Goal: Find specific page/section: Find specific page/section

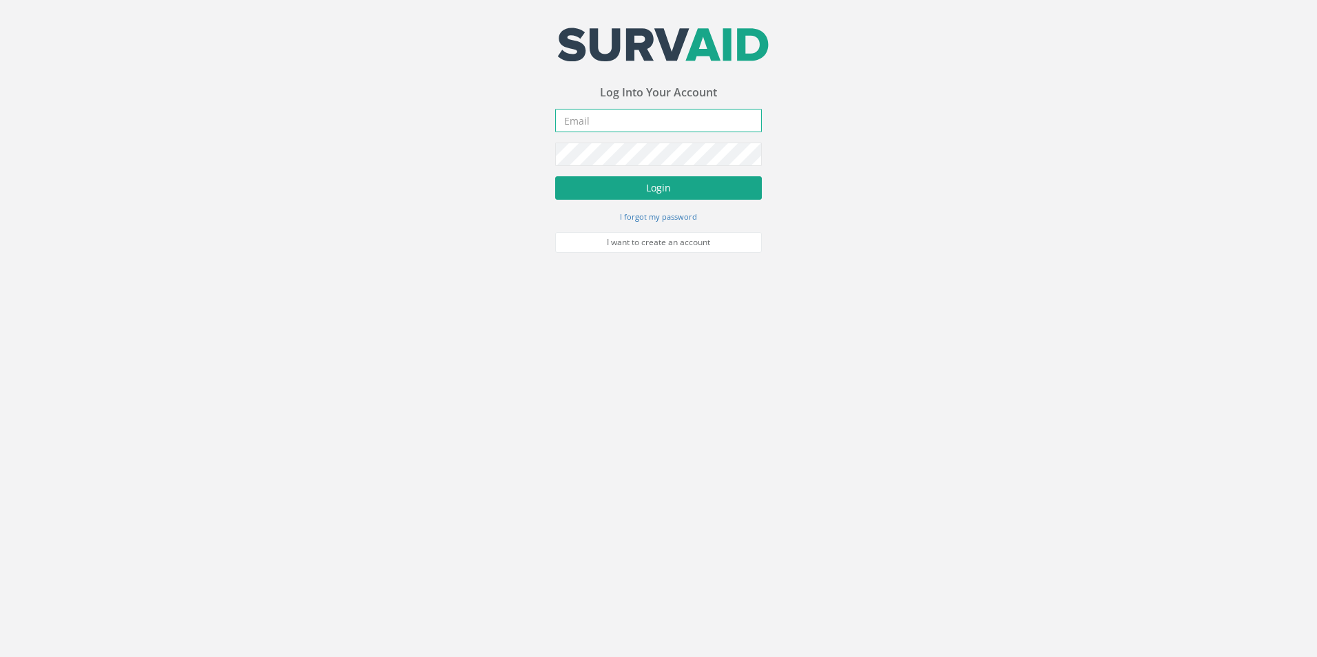
type input "[PERSON_NAME][EMAIL_ADDRESS][PERSON_NAME][DOMAIN_NAME]"
click at [644, 191] on button "Login" at bounding box center [658, 187] width 207 height 23
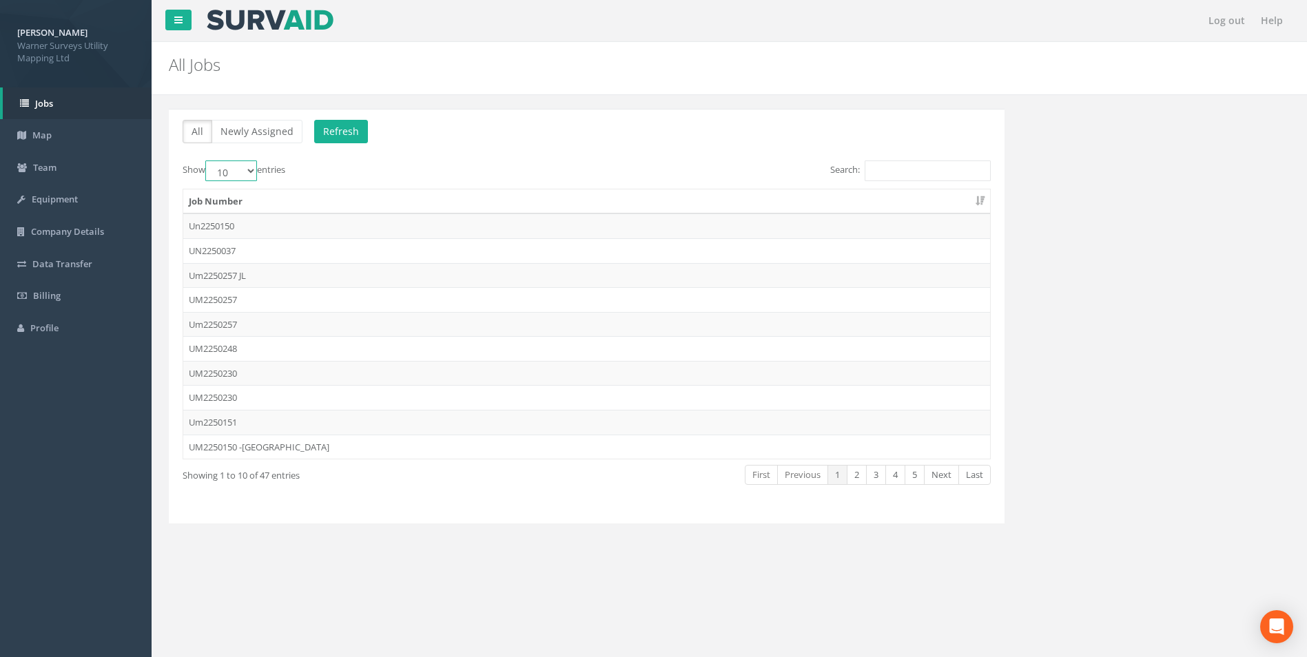
click at [235, 177] on select "10 25 50 100" at bounding box center [231, 170] width 52 height 21
select select "50"
click at [207, 160] on select "10 25 50 100" at bounding box center [231, 170] width 52 height 21
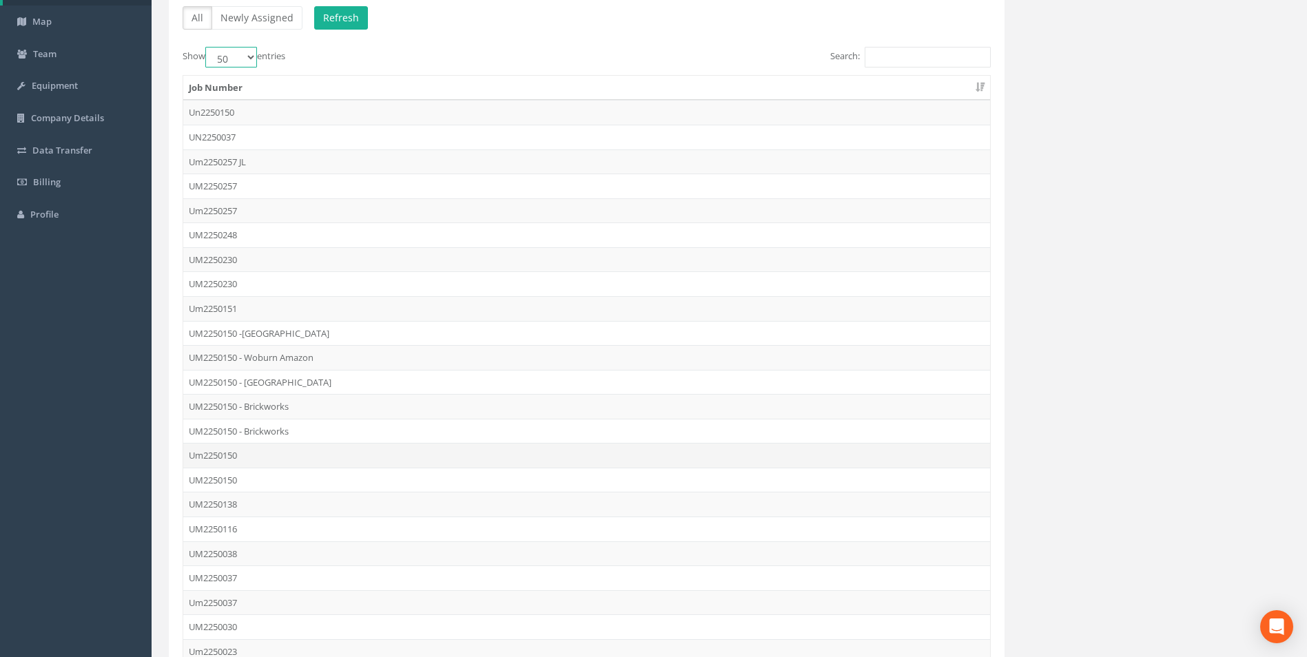
scroll to position [138, 0]
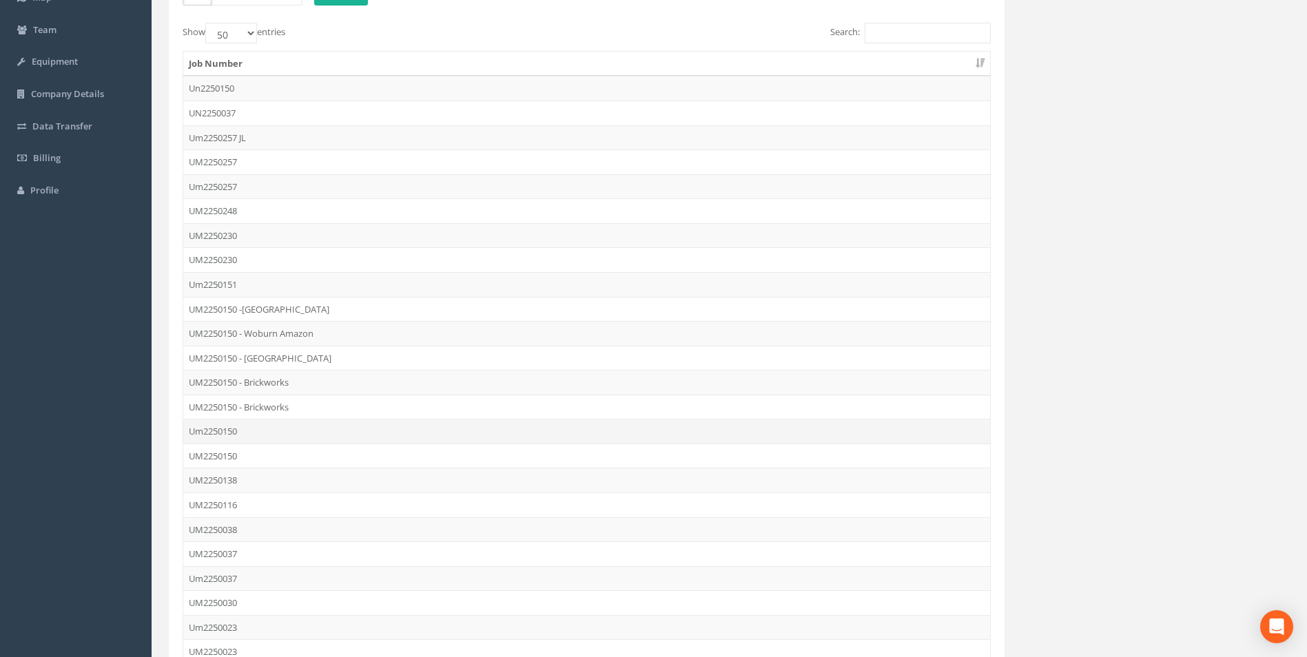
click at [233, 428] on td "Um2250150" at bounding box center [586, 431] width 807 height 25
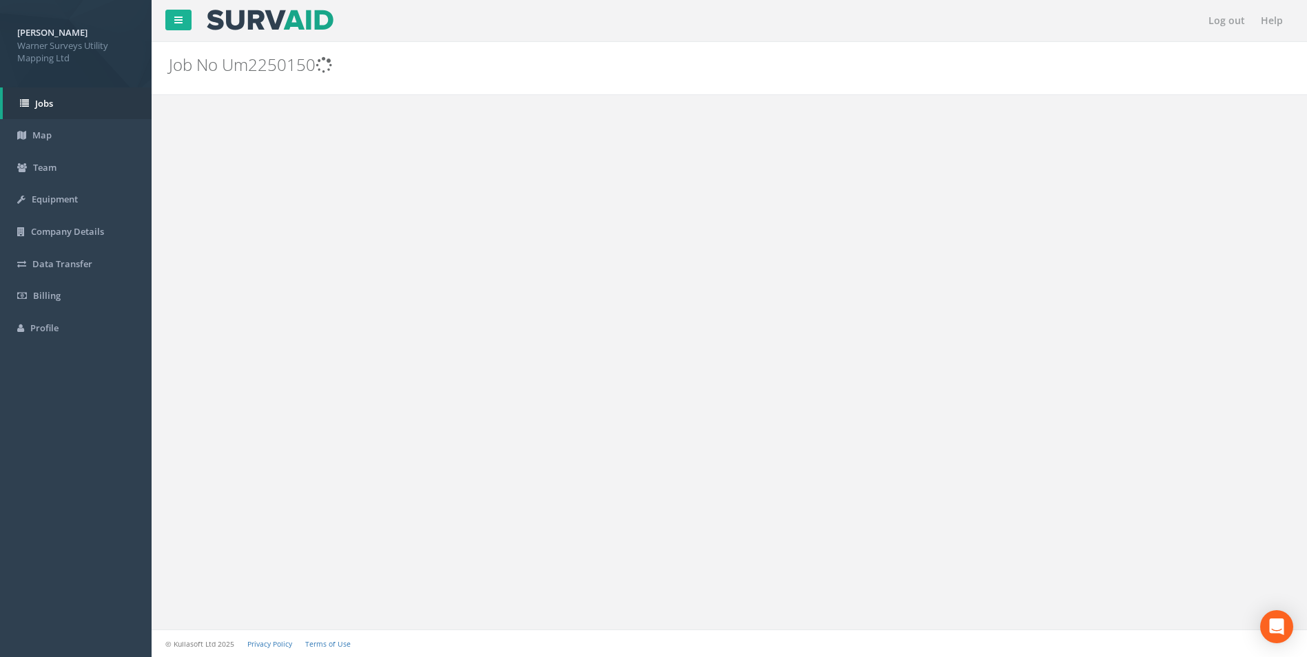
scroll to position [0, 0]
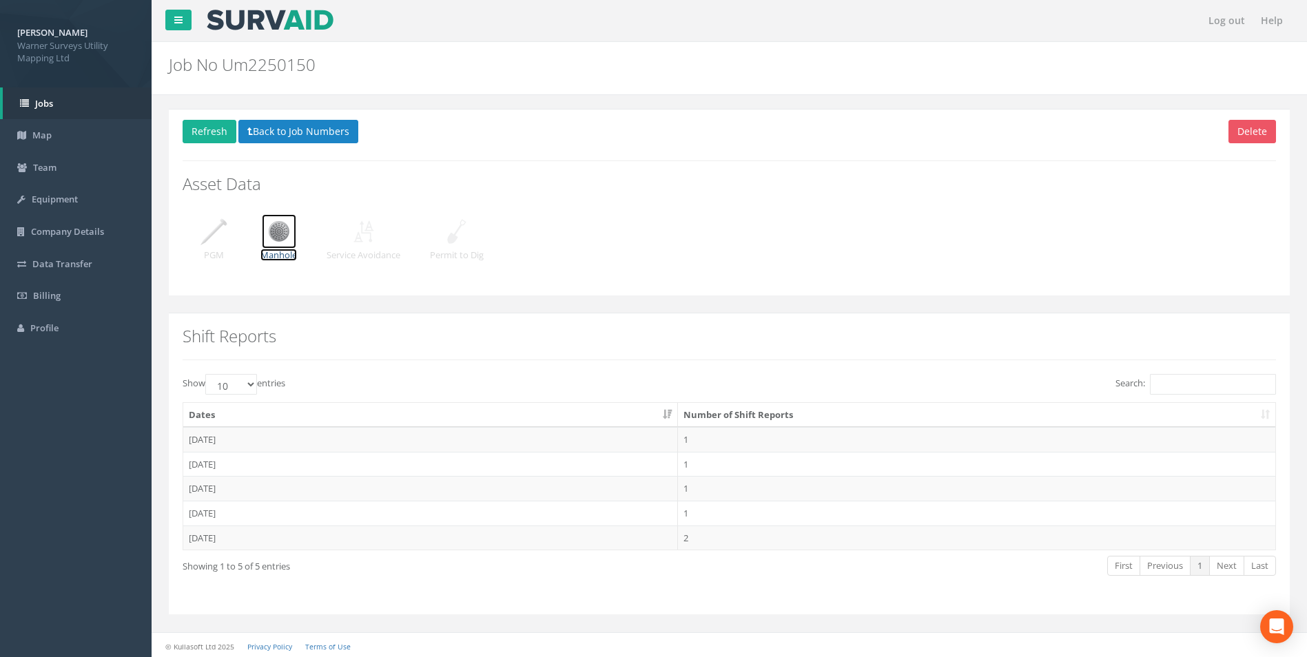
click at [278, 239] on img at bounding box center [279, 231] width 34 height 34
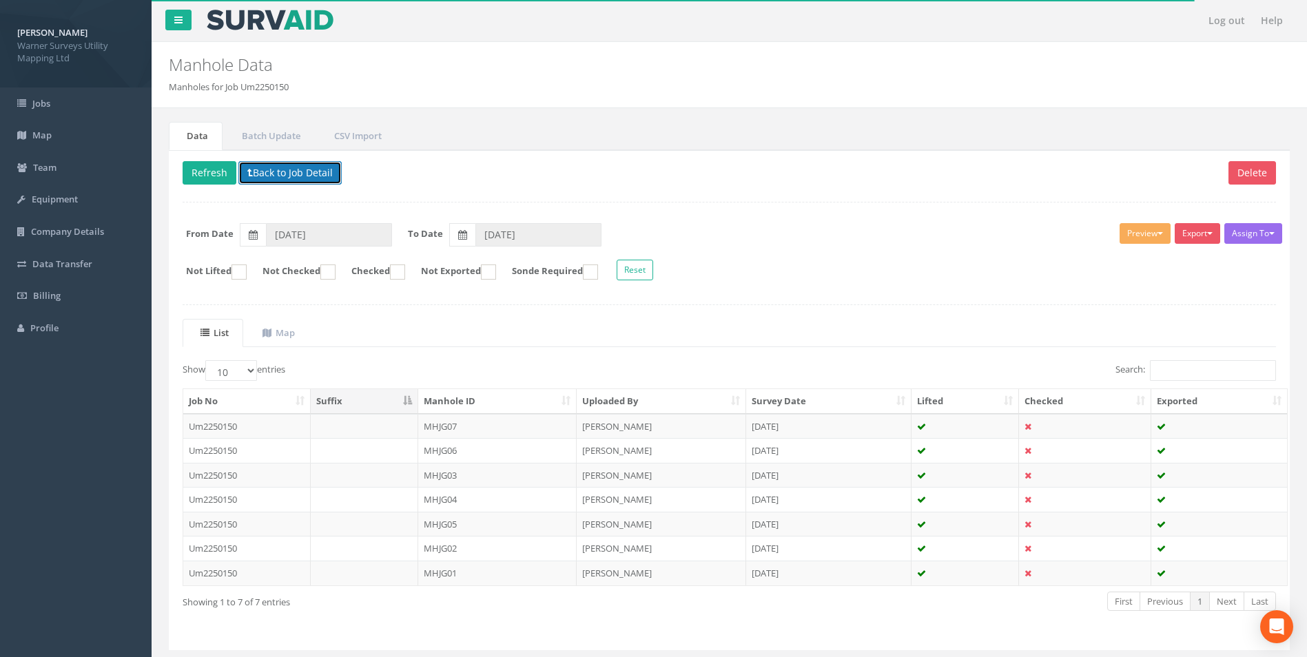
click at [271, 178] on button "Back to Job Detail" at bounding box center [289, 172] width 103 height 23
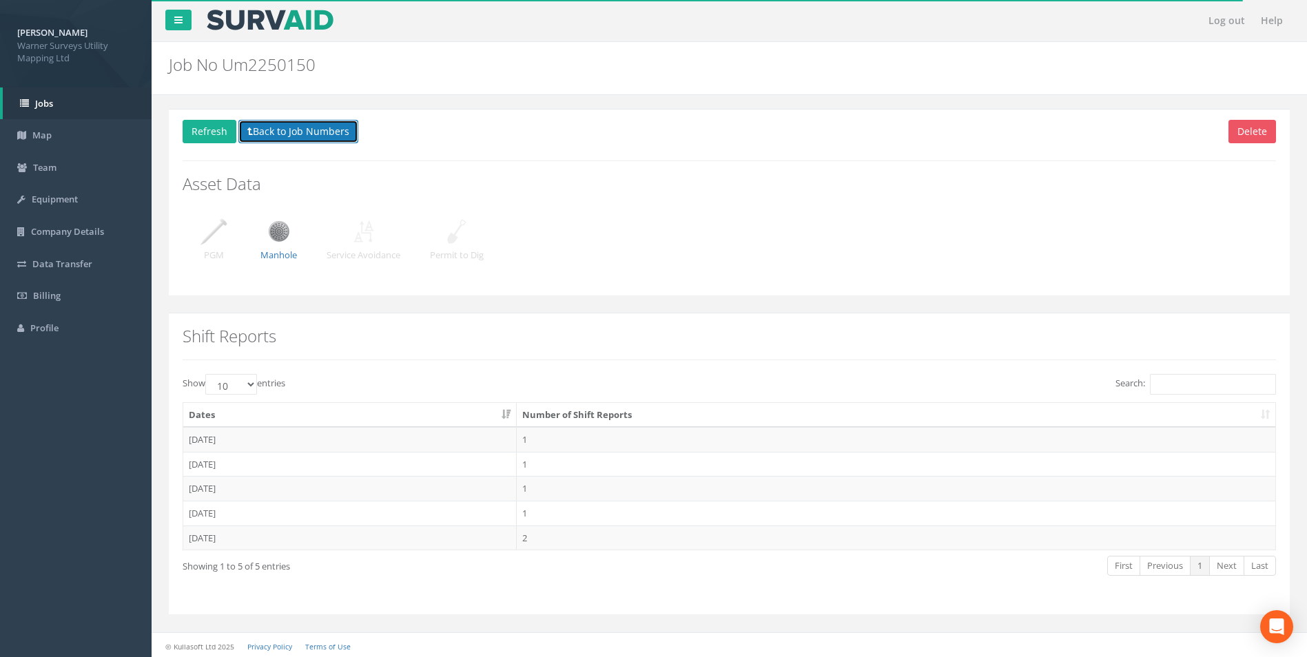
click at [271, 130] on button "Back to Job Numbers" at bounding box center [298, 131] width 120 height 23
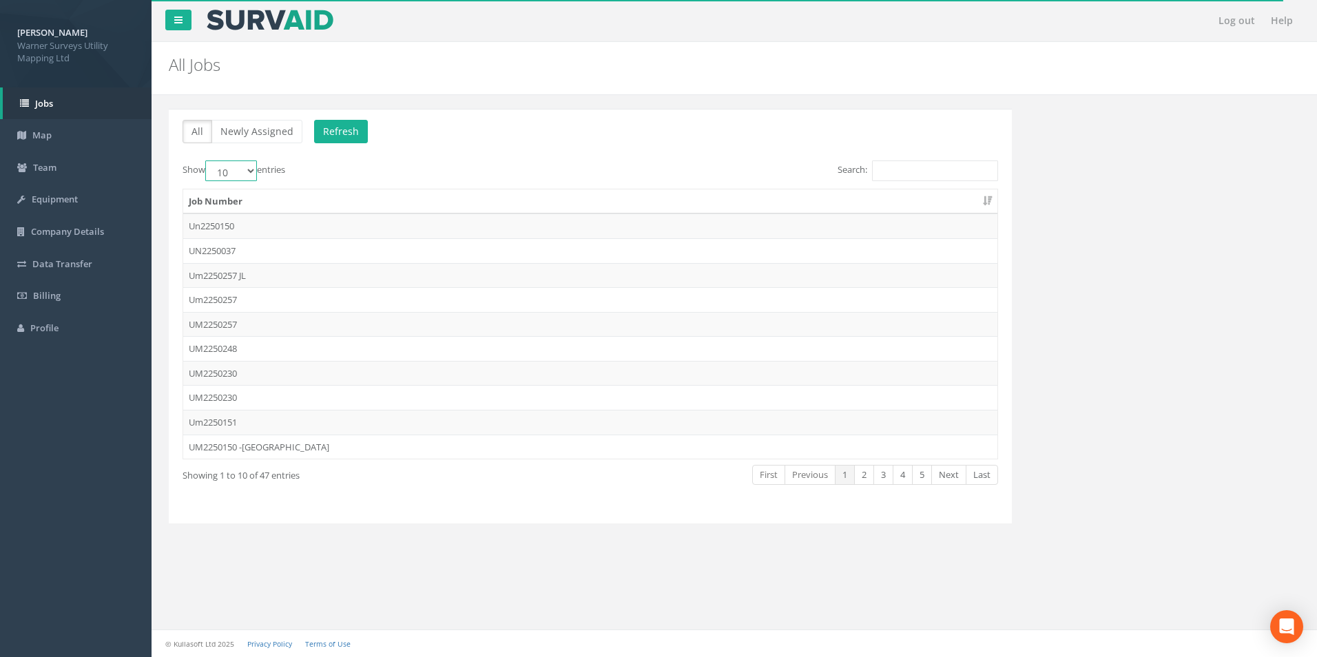
click at [242, 174] on select "10 25 50 100" at bounding box center [231, 170] width 52 height 21
select select "50"
click at [207, 160] on select "10 25 50 100" at bounding box center [231, 170] width 52 height 21
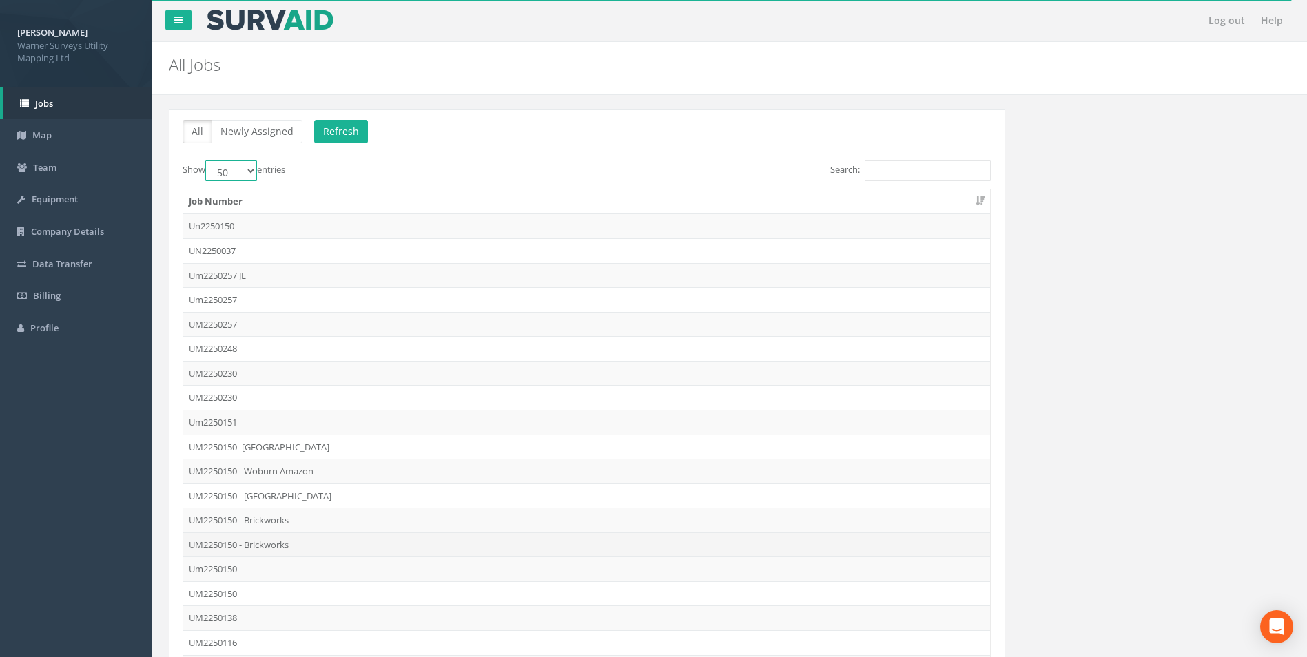
scroll to position [69, 0]
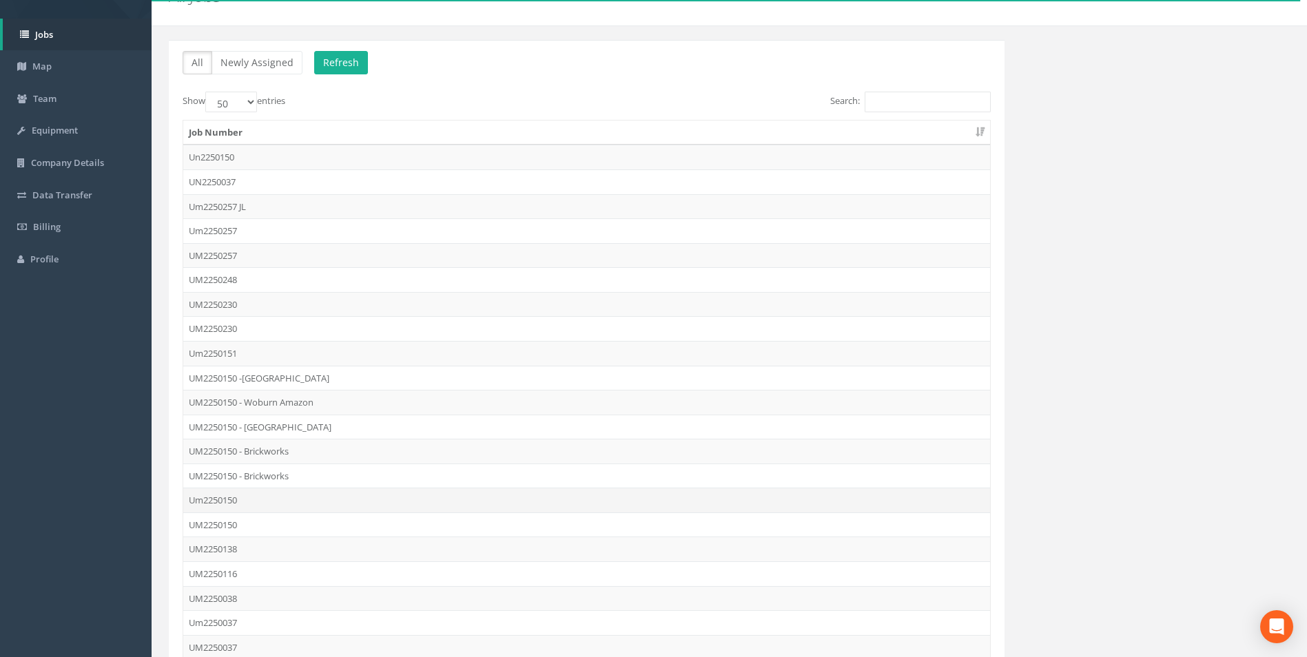
click at [229, 500] on td "Um2250150" at bounding box center [586, 500] width 807 height 25
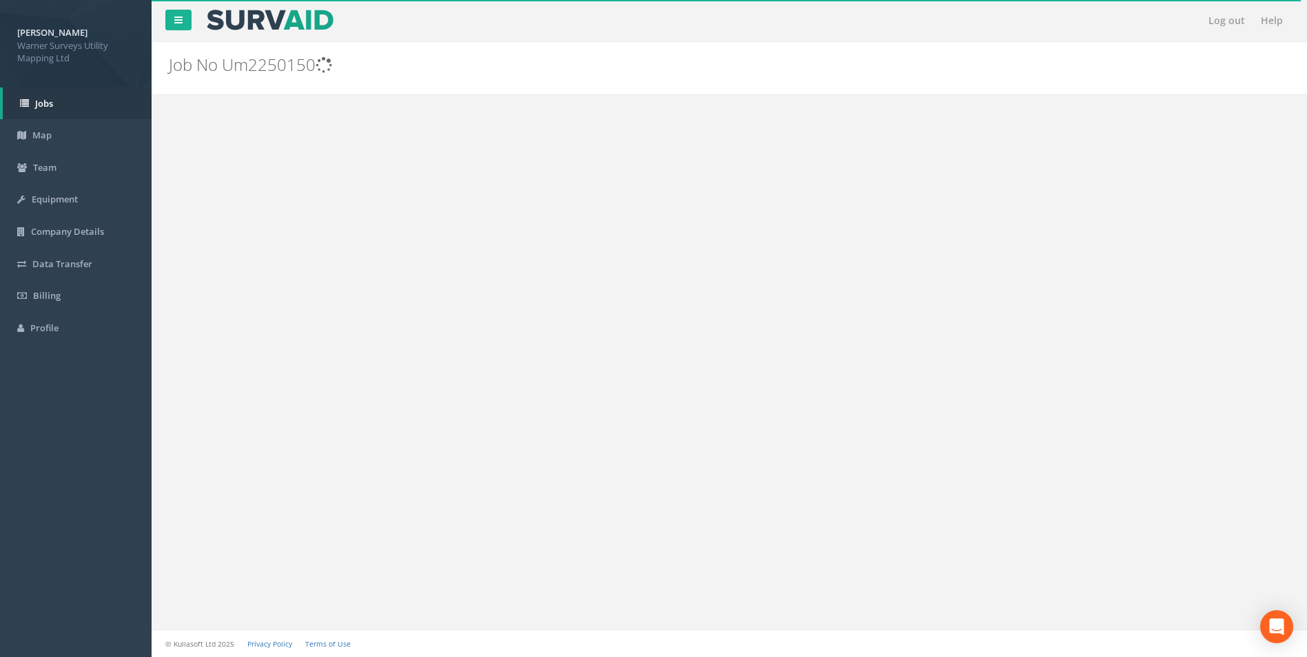
scroll to position [0, 0]
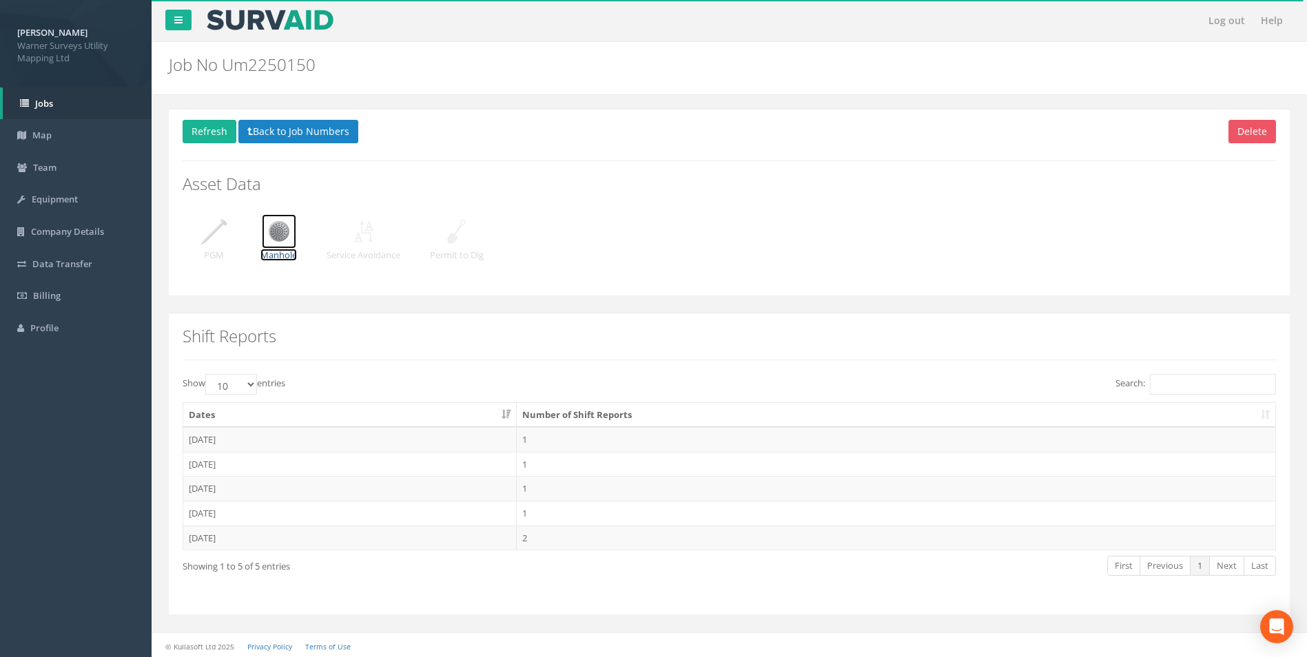
click at [282, 245] on img at bounding box center [279, 231] width 34 height 34
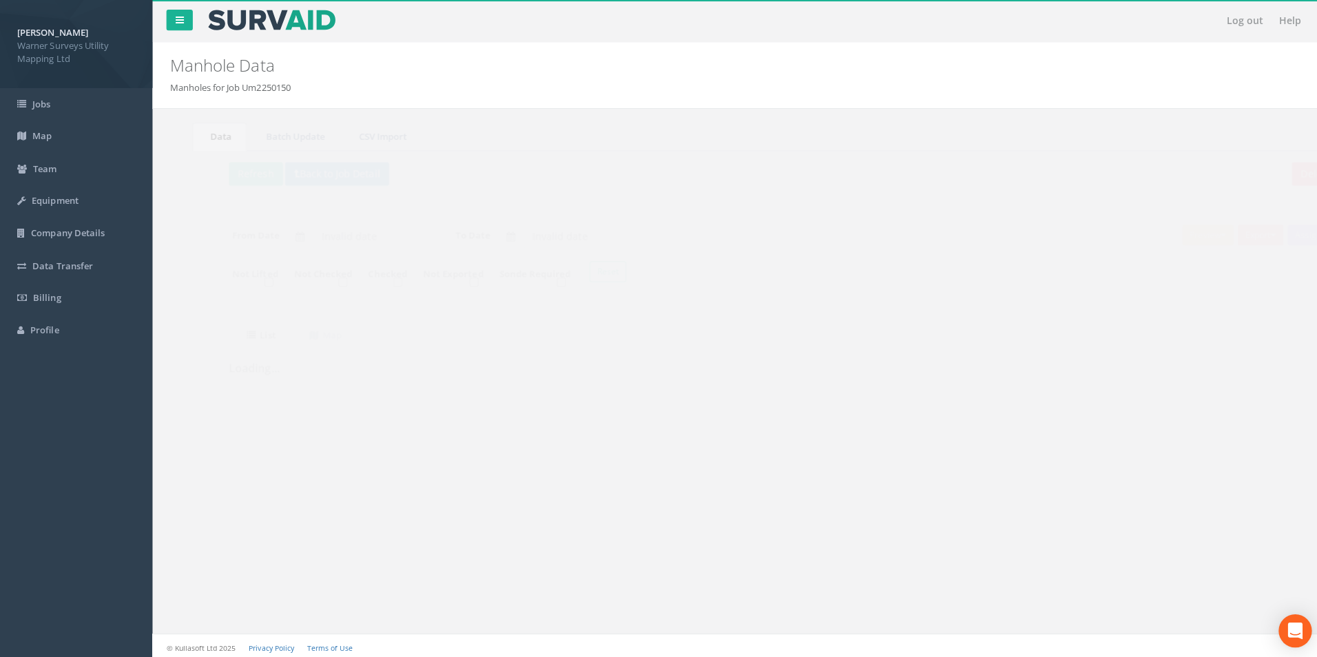
type input "[DATE]"
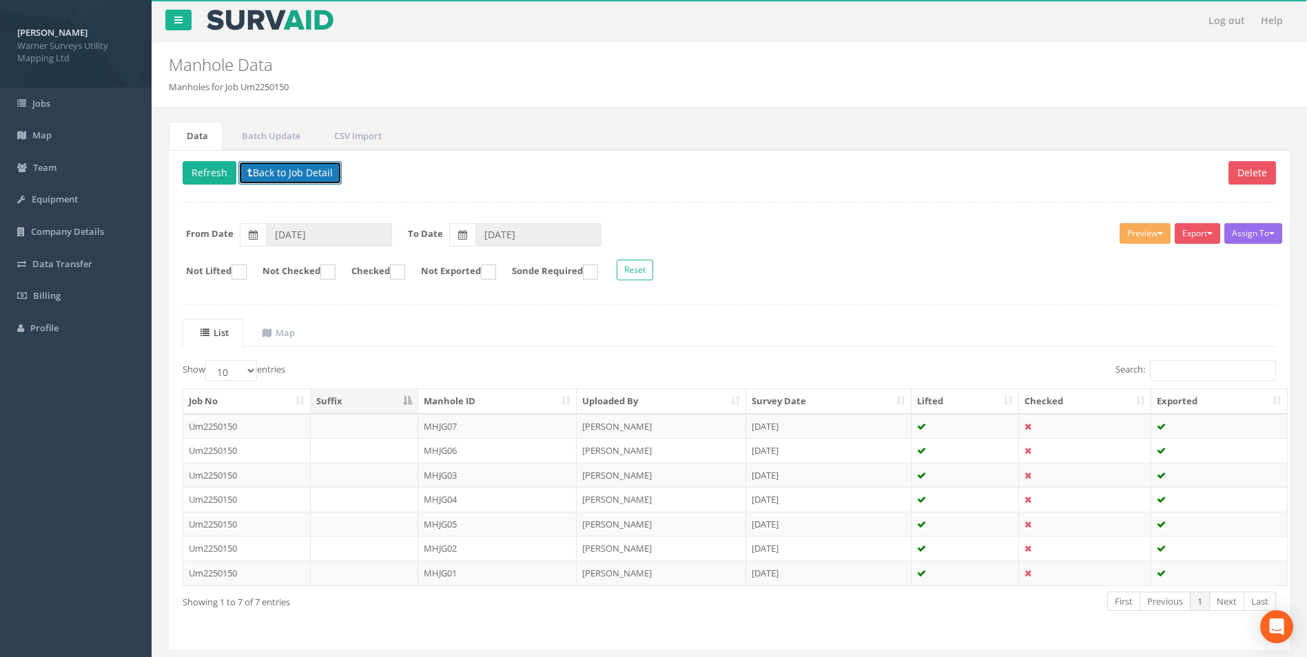
click at [256, 176] on button "Back to Job Detail" at bounding box center [289, 172] width 103 height 23
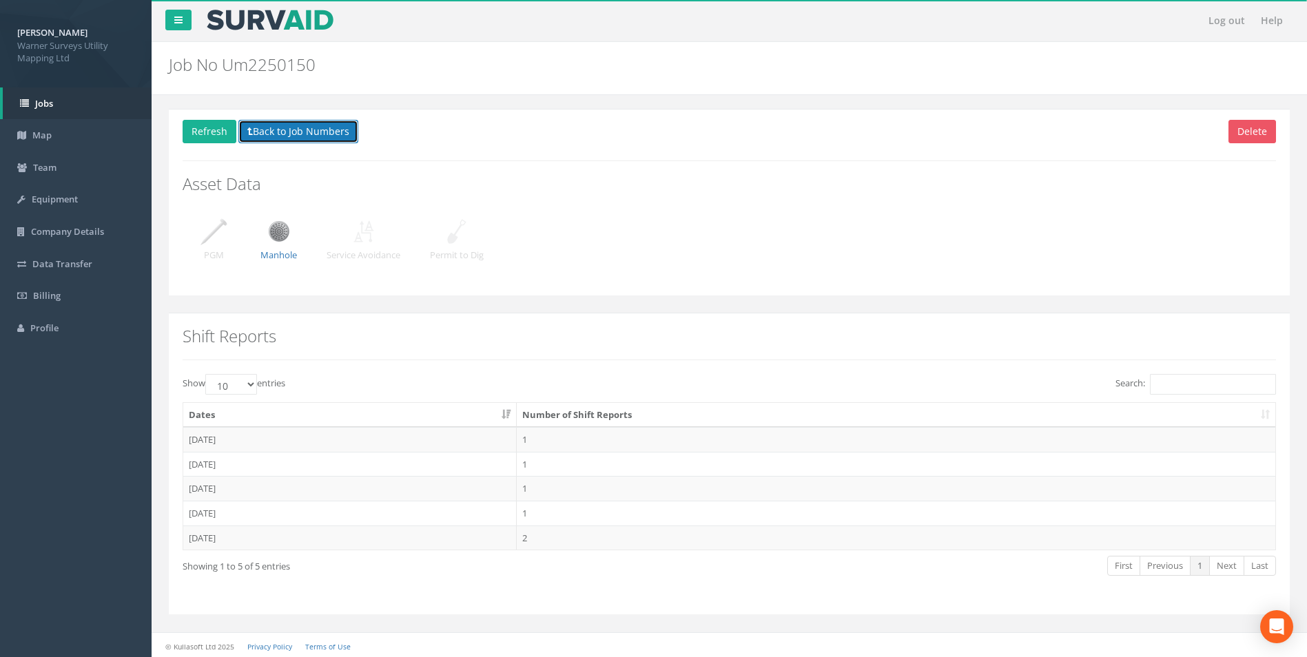
click at [269, 135] on button "Back to Job Numbers" at bounding box center [298, 131] width 120 height 23
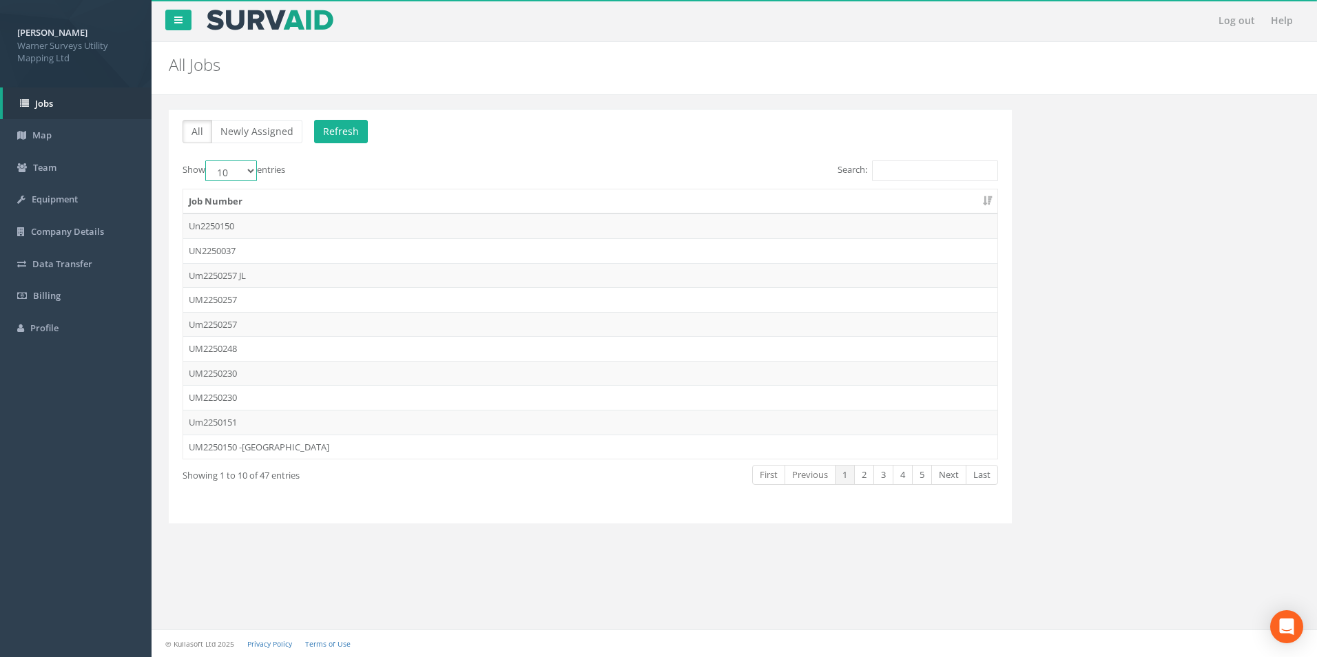
click at [246, 170] on select "10 25 50 100" at bounding box center [231, 170] width 52 height 21
select select "50"
click at [207, 160] on select "10 25 50 100" at bounding box center [231, 170] width 52 height 21
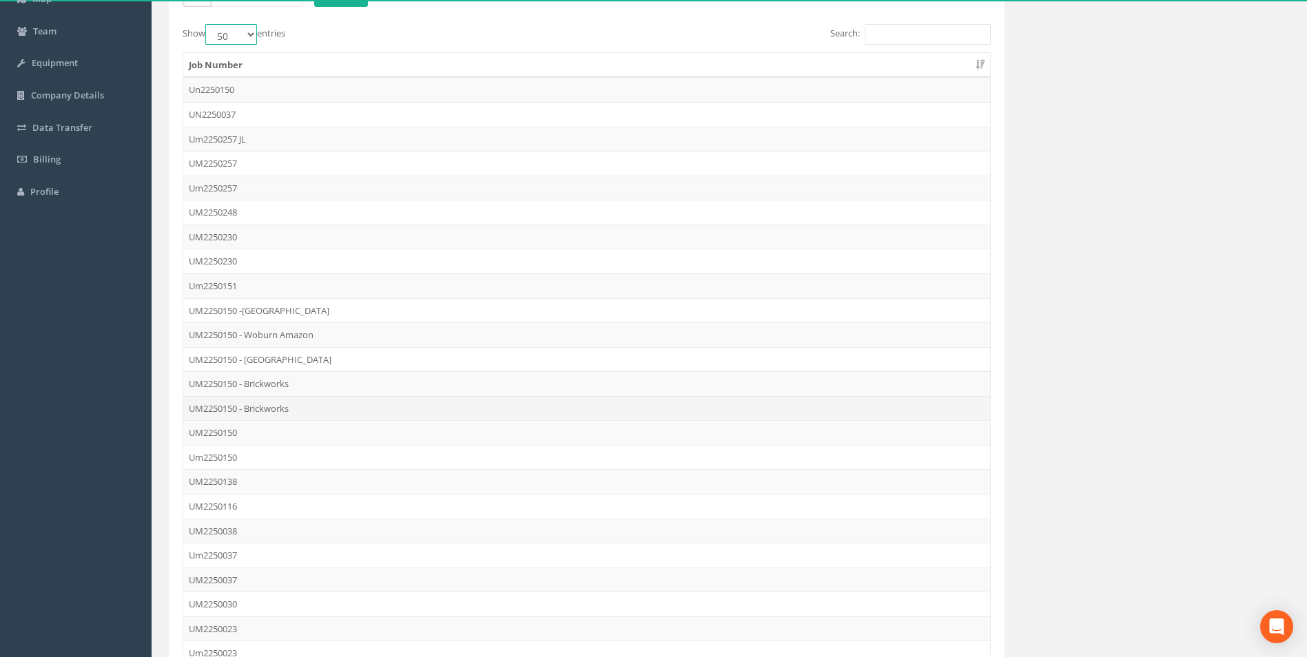
scroll to position [138, 0]
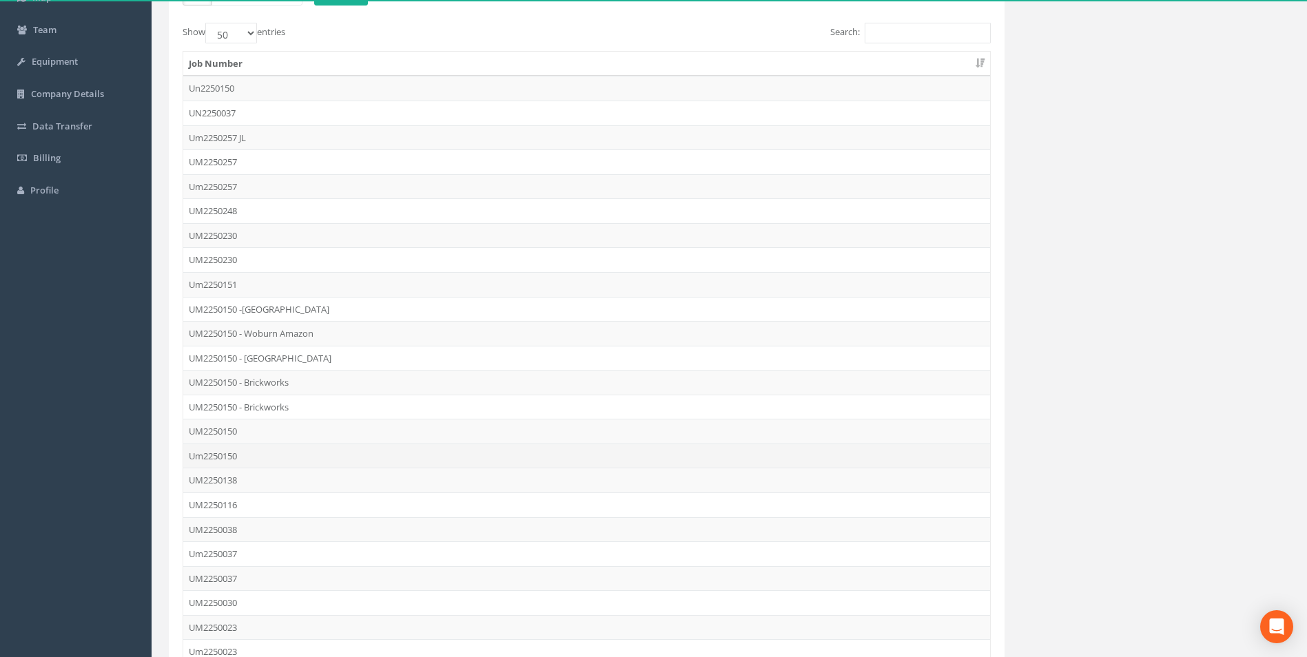
click at [230, 453] on td "Um2250150" at bounding box center [586, 456] width 807 height 25
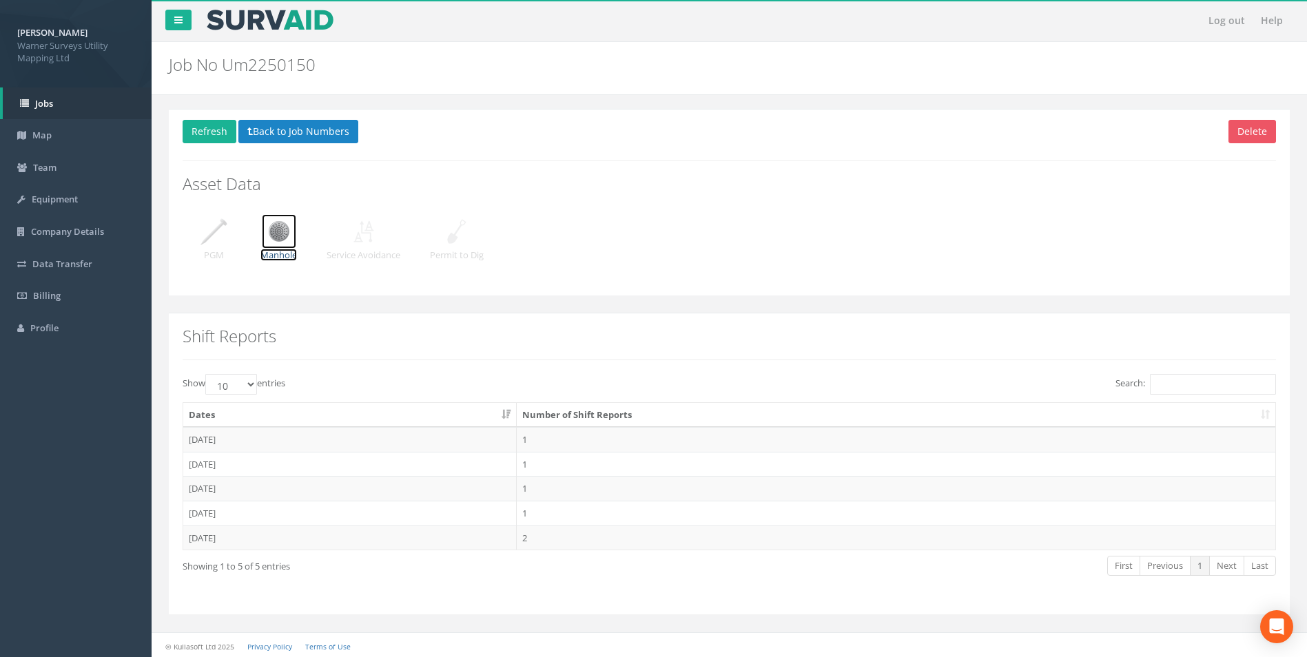
click at [275, 228] on img at bounding box center [279, 231] width 34 height 34
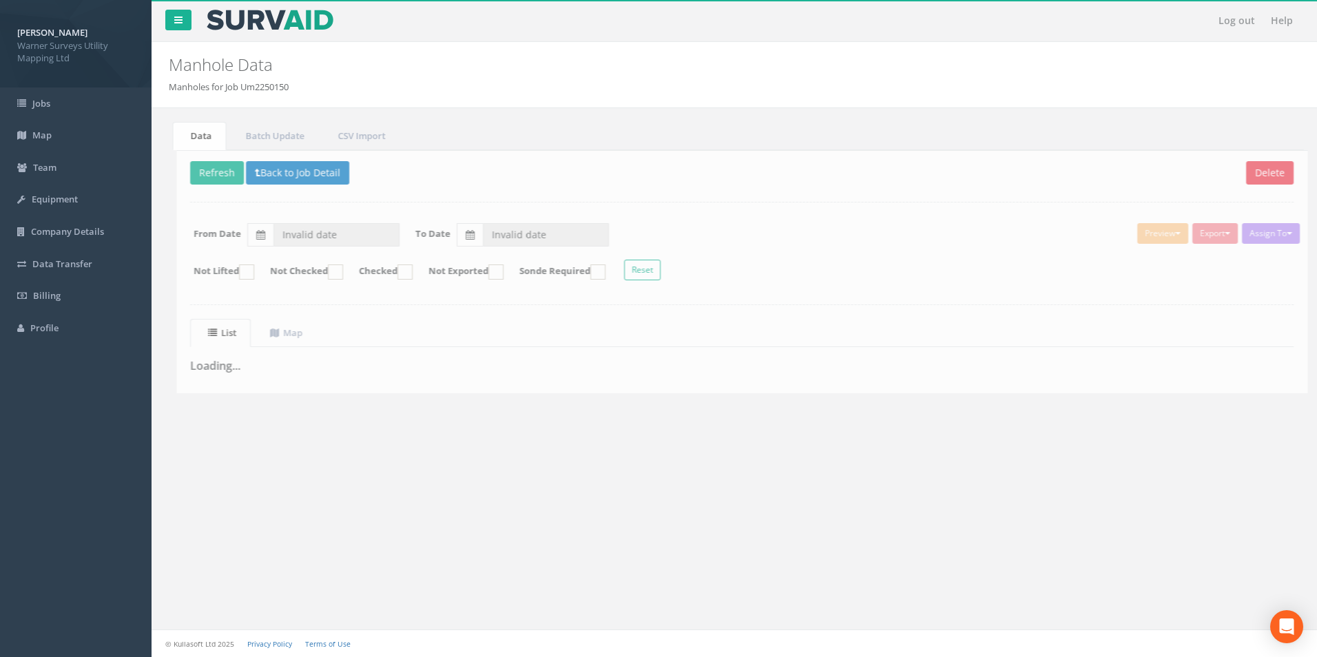
type input "[DATE]"
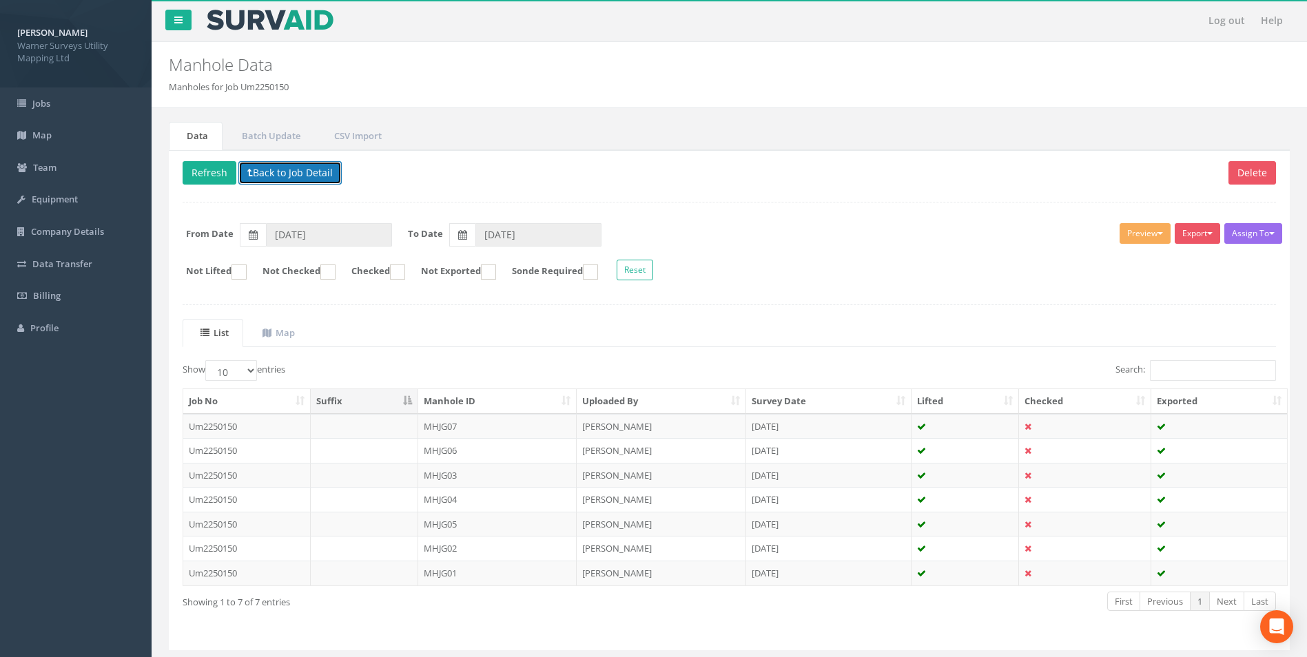
click at [256, 177] on button "Back to Job Detail" at bounding box center [289, 172] width 103 height 23
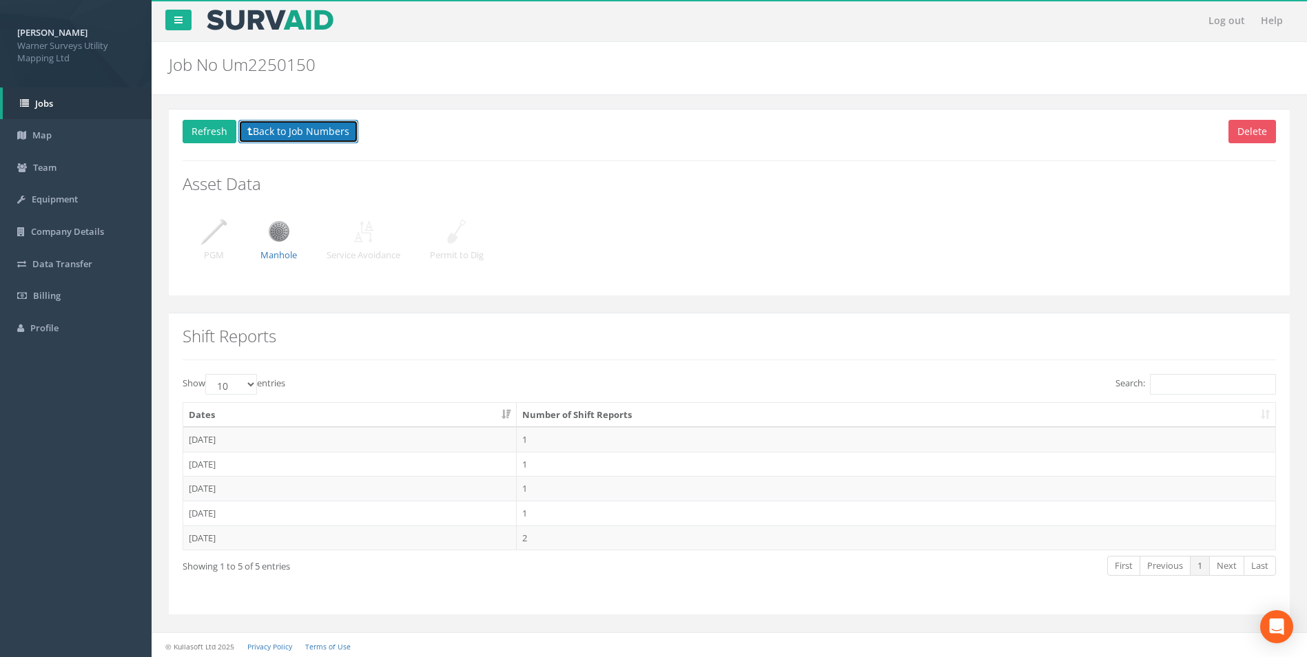
click at [256, 135] on button "Back to Job Numbers" at bounding box center [298, 131] width 120 height 23
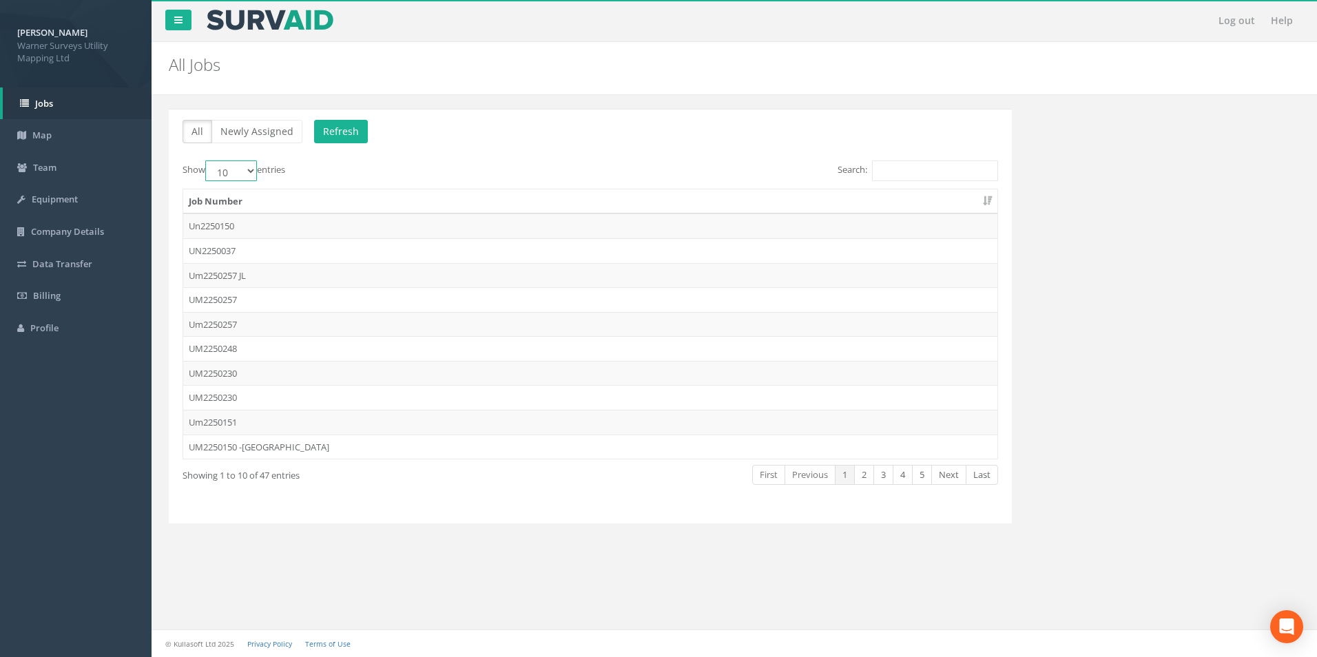
click at [235, 176] on select "10 25 50 100" at bounding box center [231, 170] width 52 height 21
select select "50"
click at [207, 160] on select "10 25 50 100" at bounding box center [231, 170] width 52 height 21
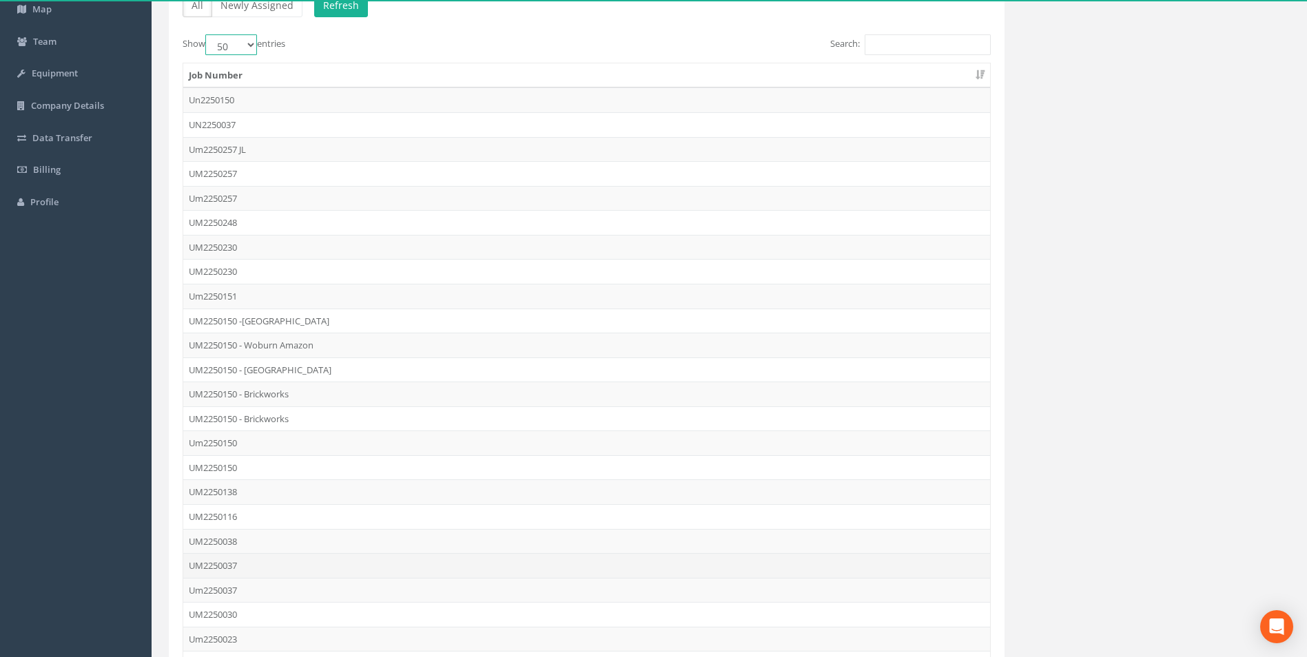
scroll to position [138, 0]
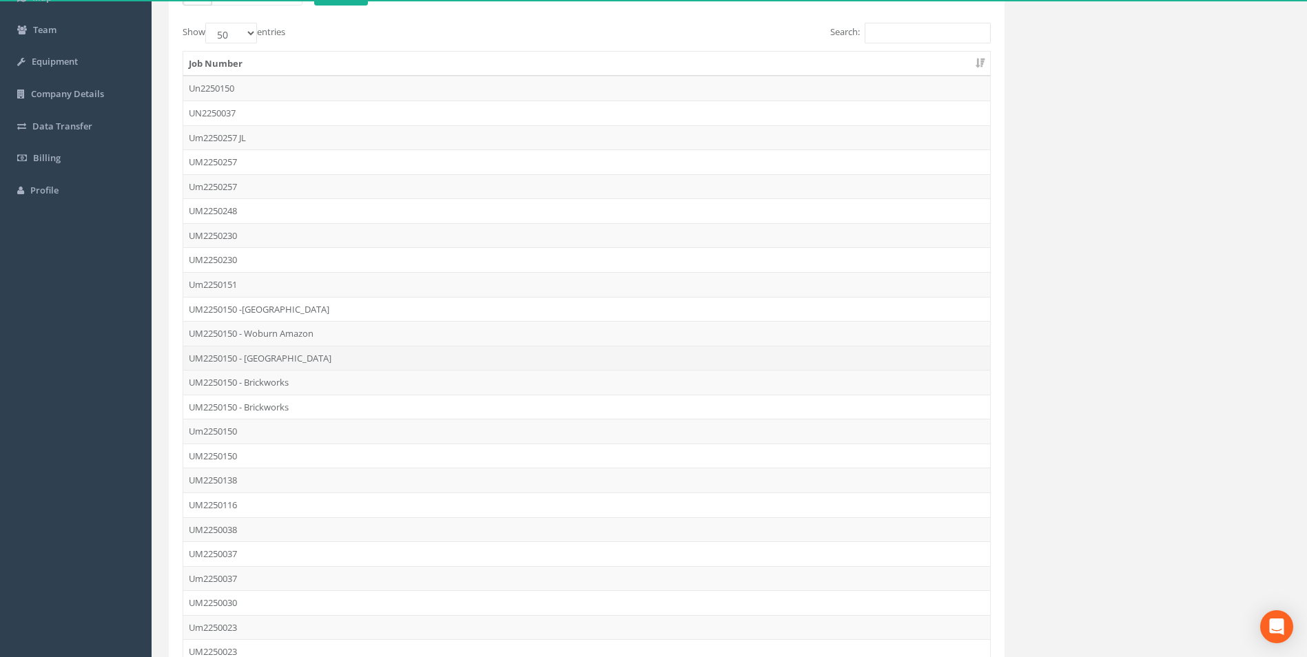
click at [262, 358] on td "UM2250150 - [GEOGRAPHIC_DATA]" at bounding box center [586, 358] width 807 height 25
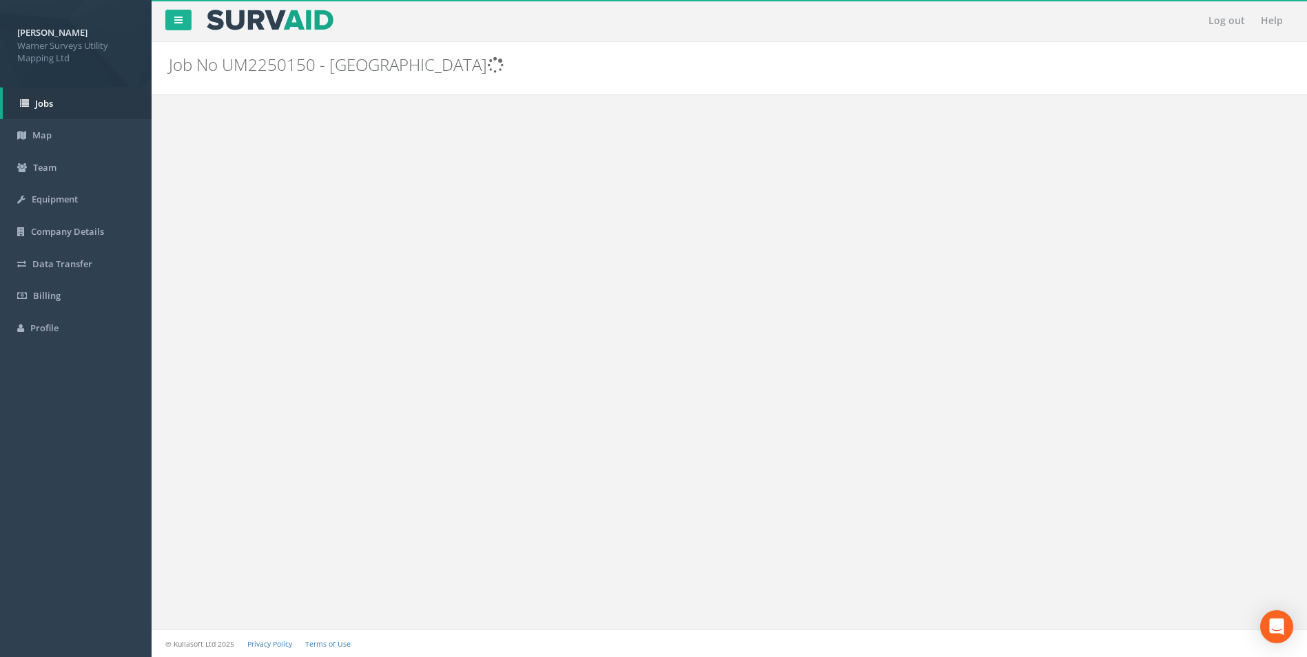
scroll to position [0, 0]
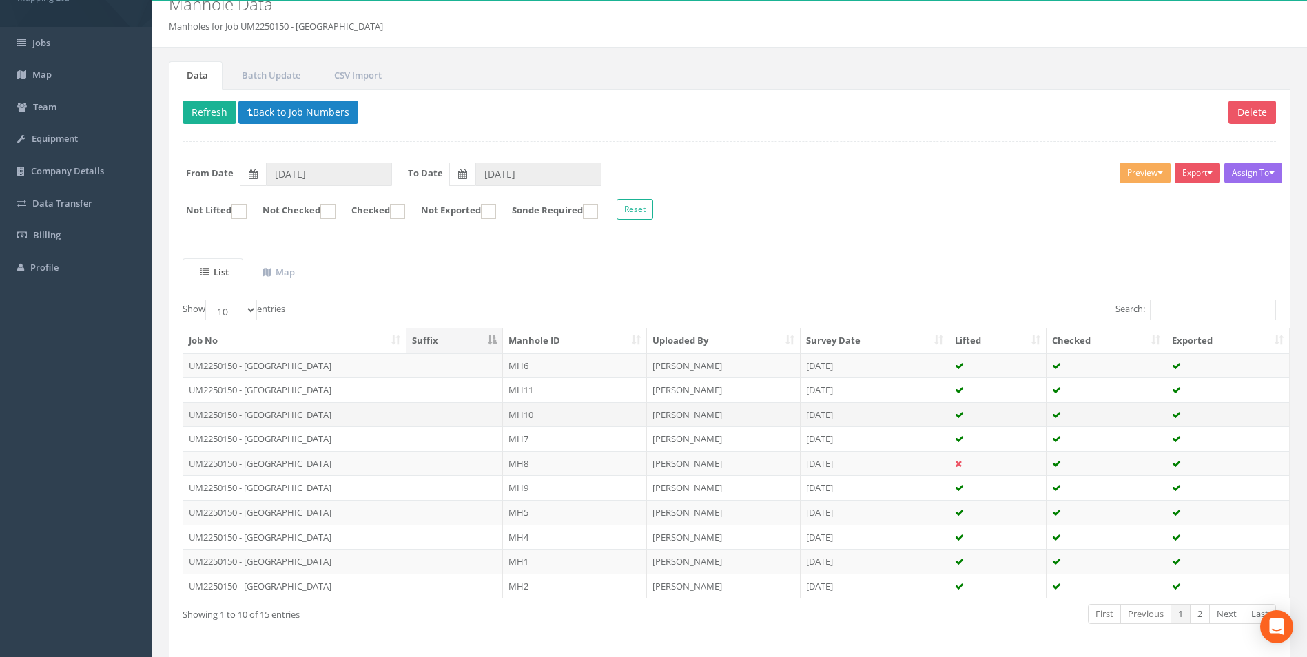
scroll to position [111, 0]
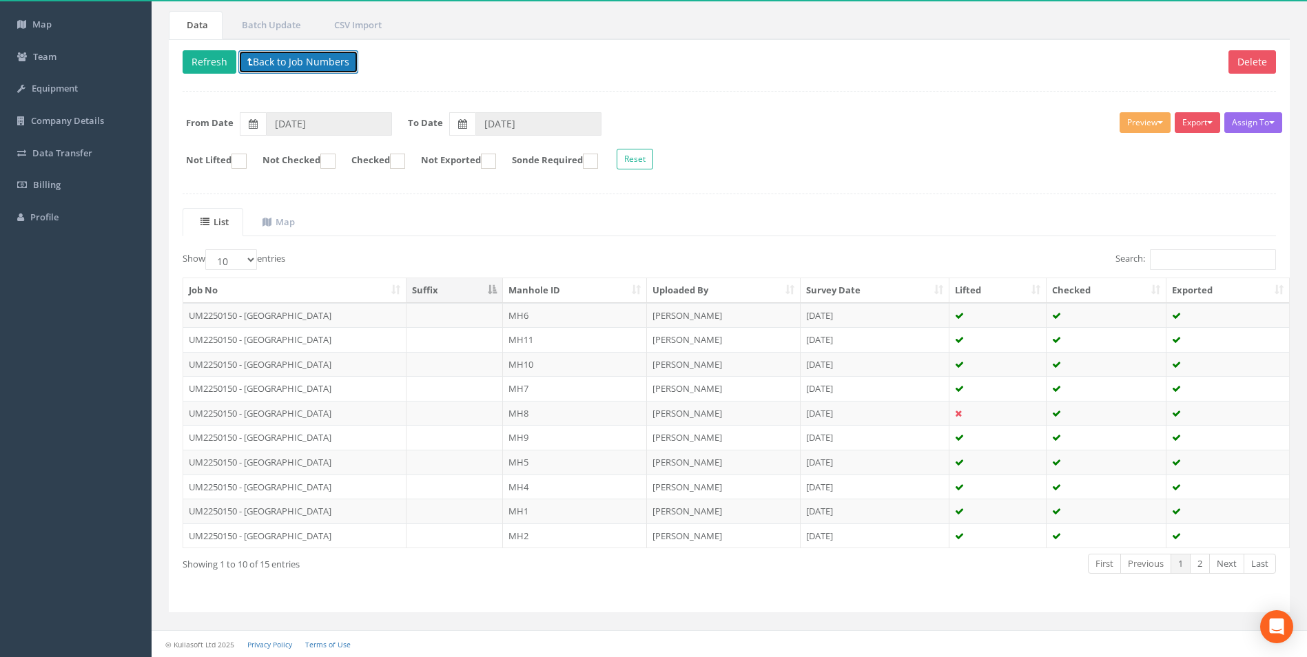
click at [267, 57] on button "Back to Job Numbers" at bounding box center [298, 61] width 120 height 23
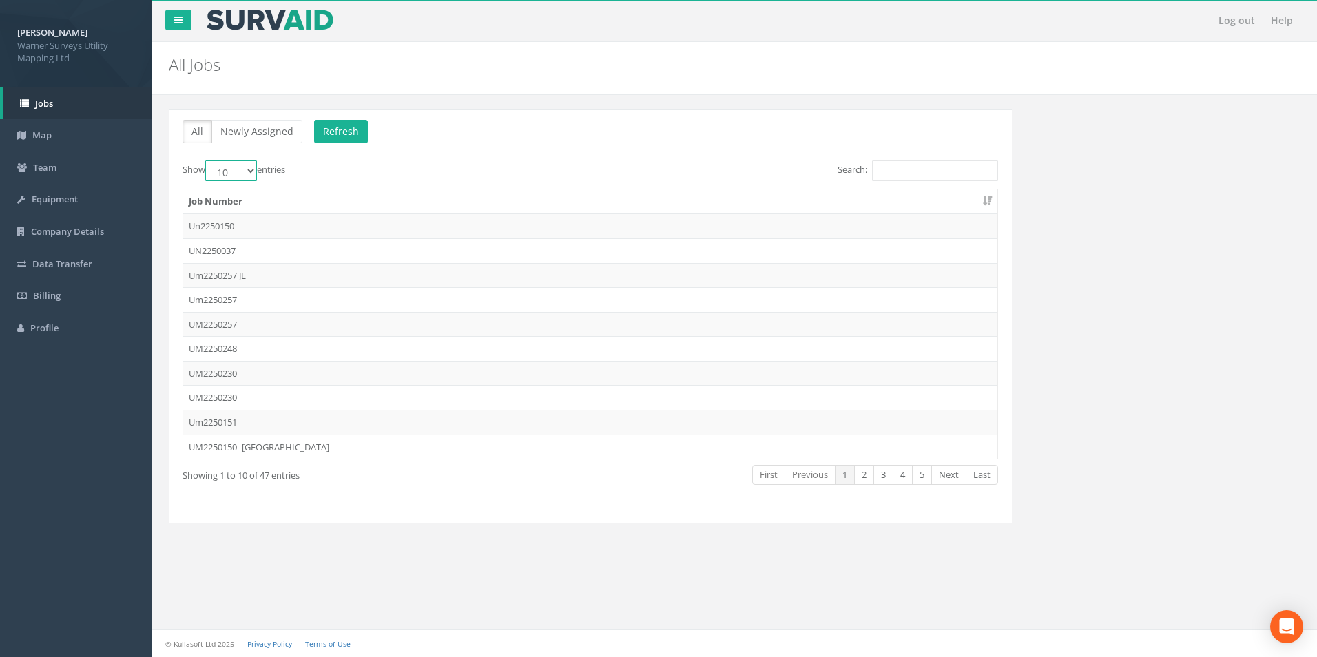
click at [232, 172] on select "10 25 50 100" at bounding box center [231, 170] width 52 height 21
select select "50"
click at [207, 160] on select "10 25 50 100" at bounding box center [231, 170] width 52 height 21
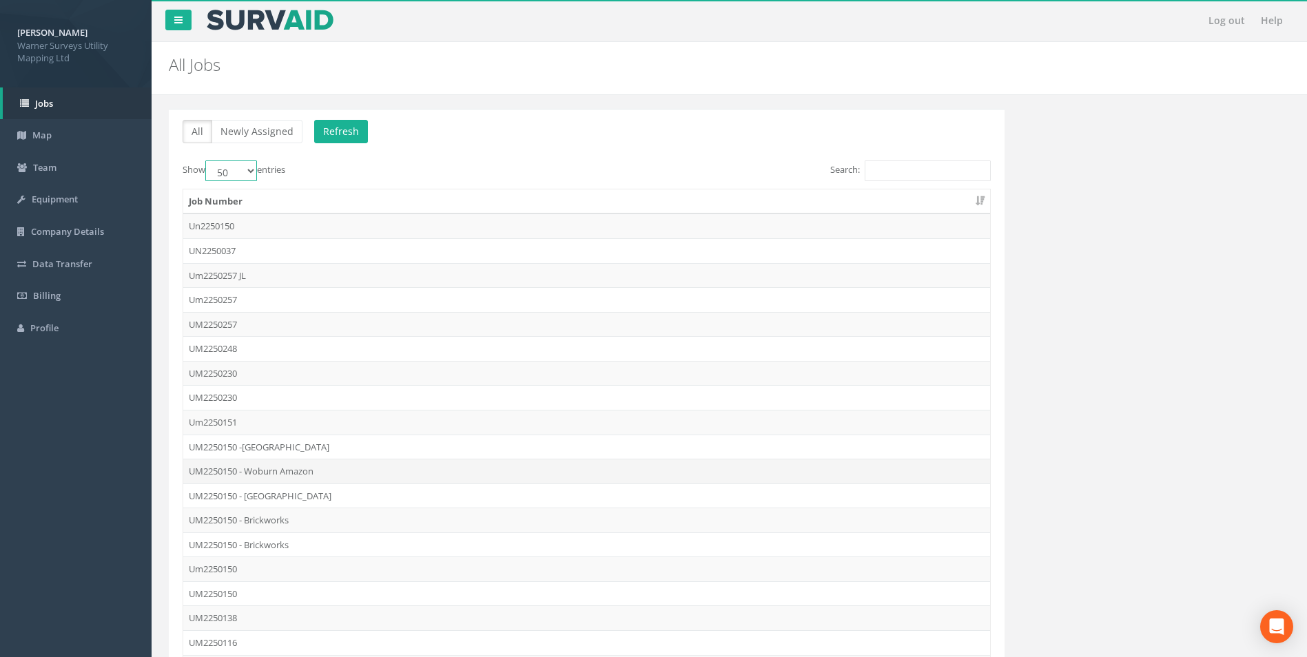
scroll to position [69, 0]
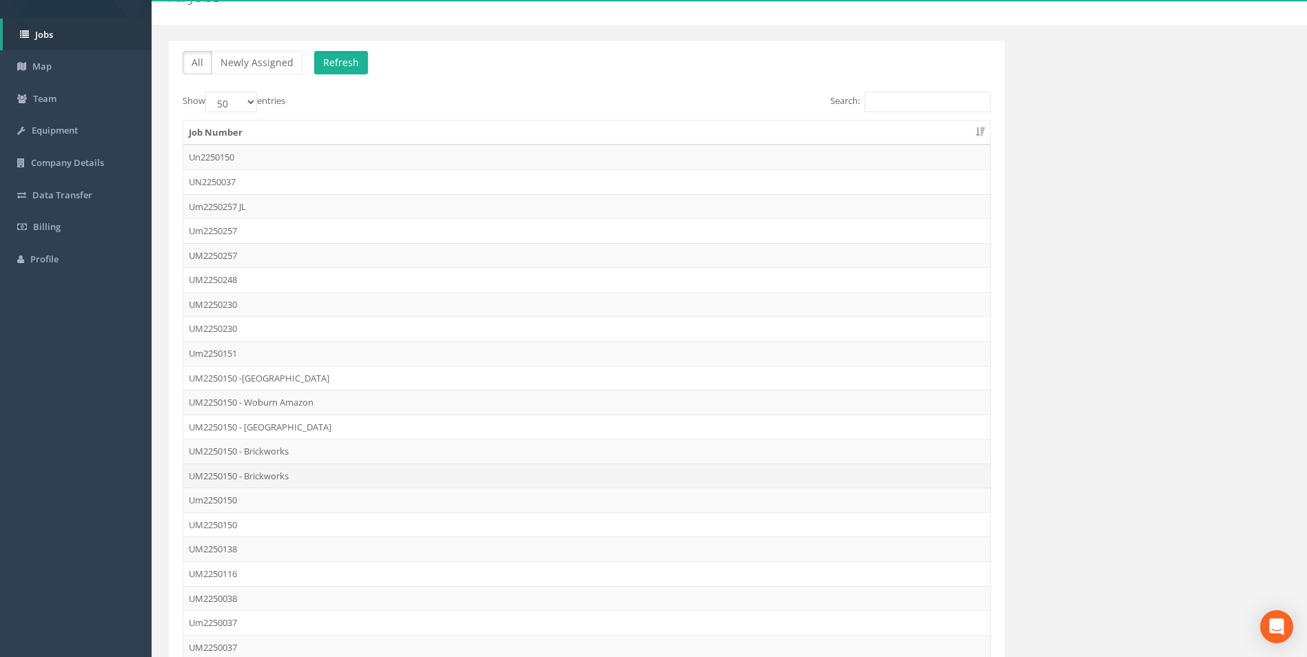
click at [278, 475] on td "UM2250150 - Brickworks" at bounding box center [586, 476] width 807 height 25
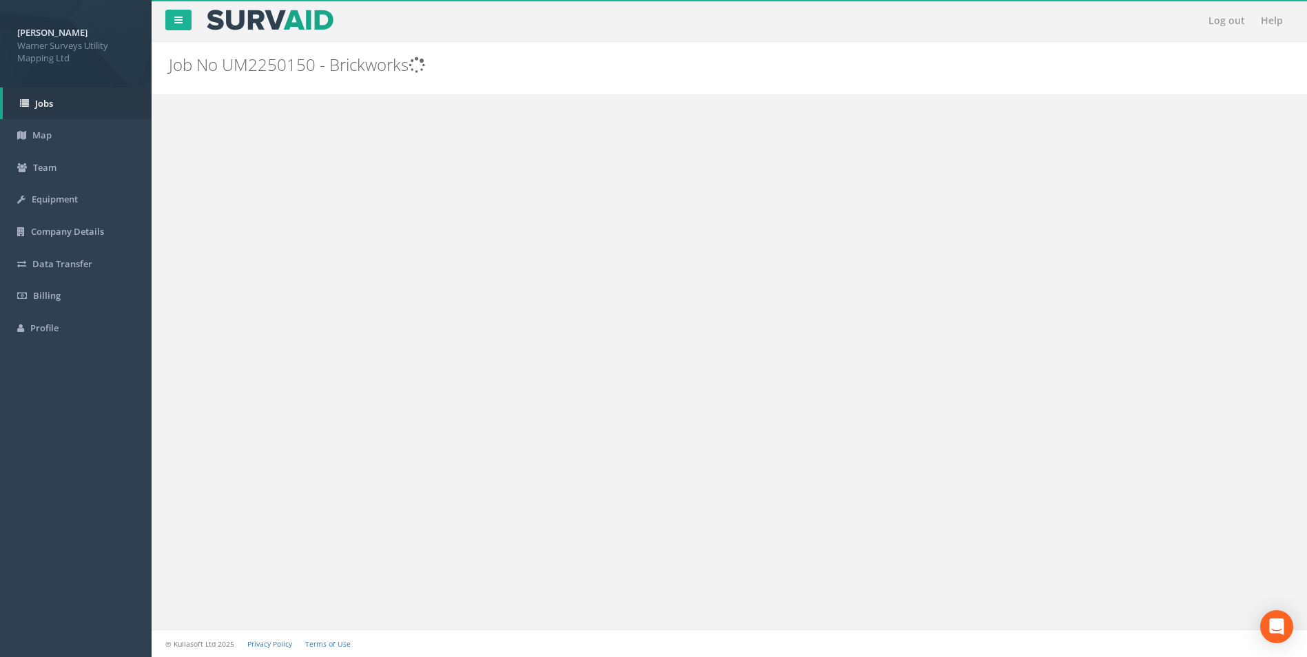
scroll to position [0, 0]
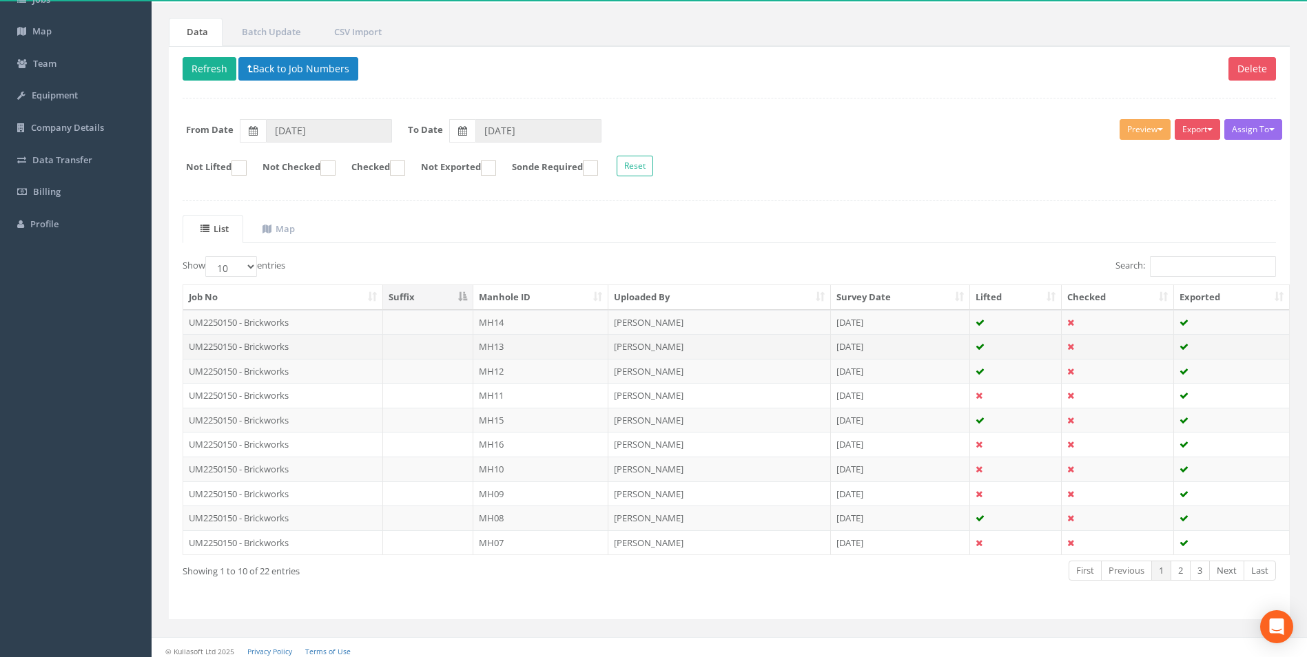
scroll to position [111, 0]
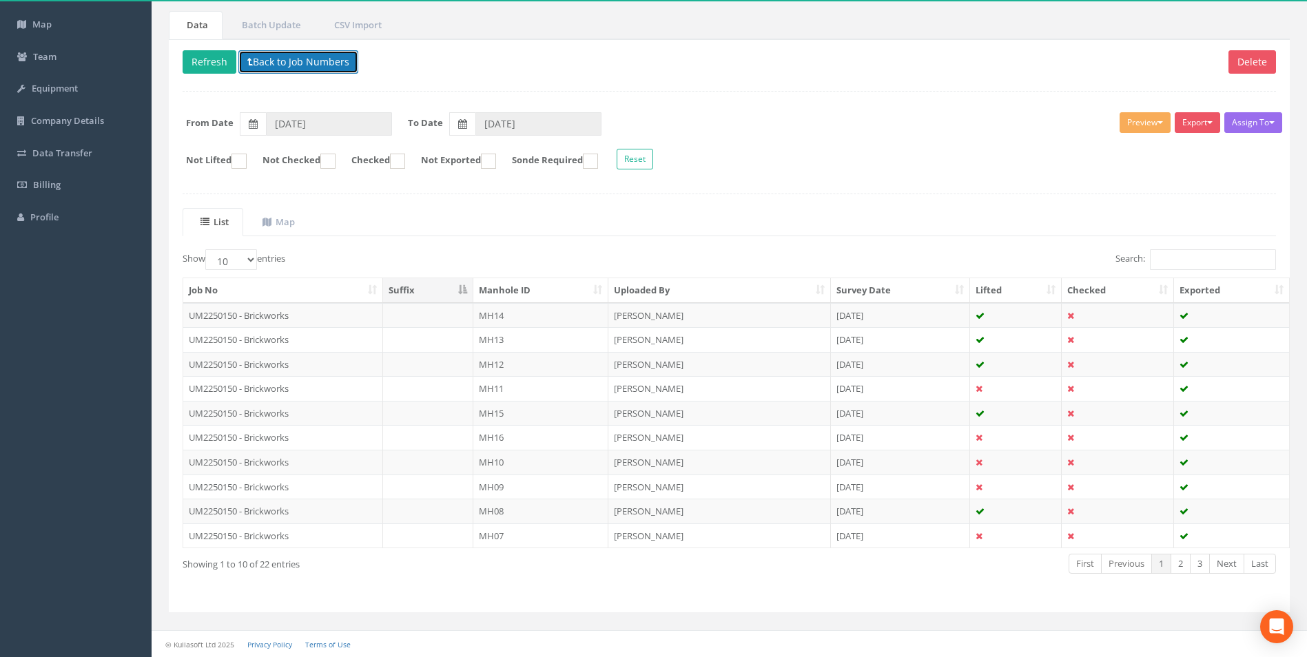
click at [262, 58] on button "Back to Job Numbers" at bounding box center [298, 61] width 120 height 23
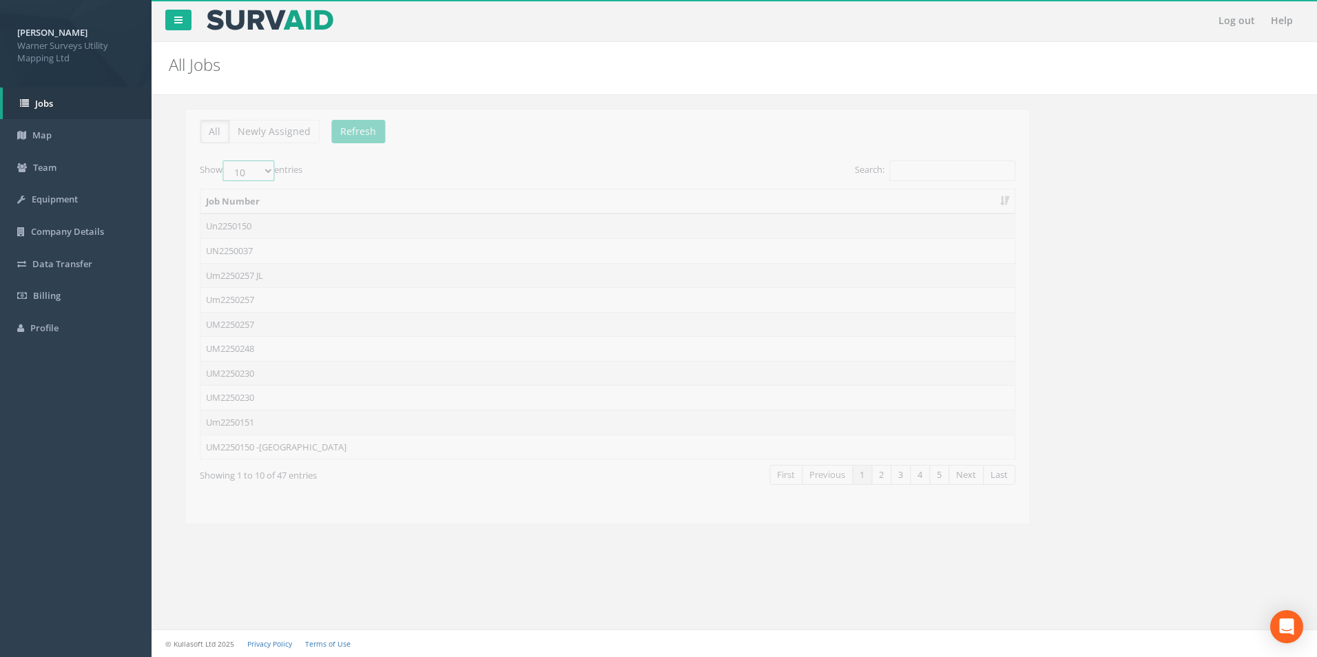
click at [221, 176] on select "10 25 50 100" at bounding box center [231, 170] width 52 height 21
select select "50"
click at [207, 160] on select "10 25 50 100" at bounding box center [231, 170] width 52 height 21
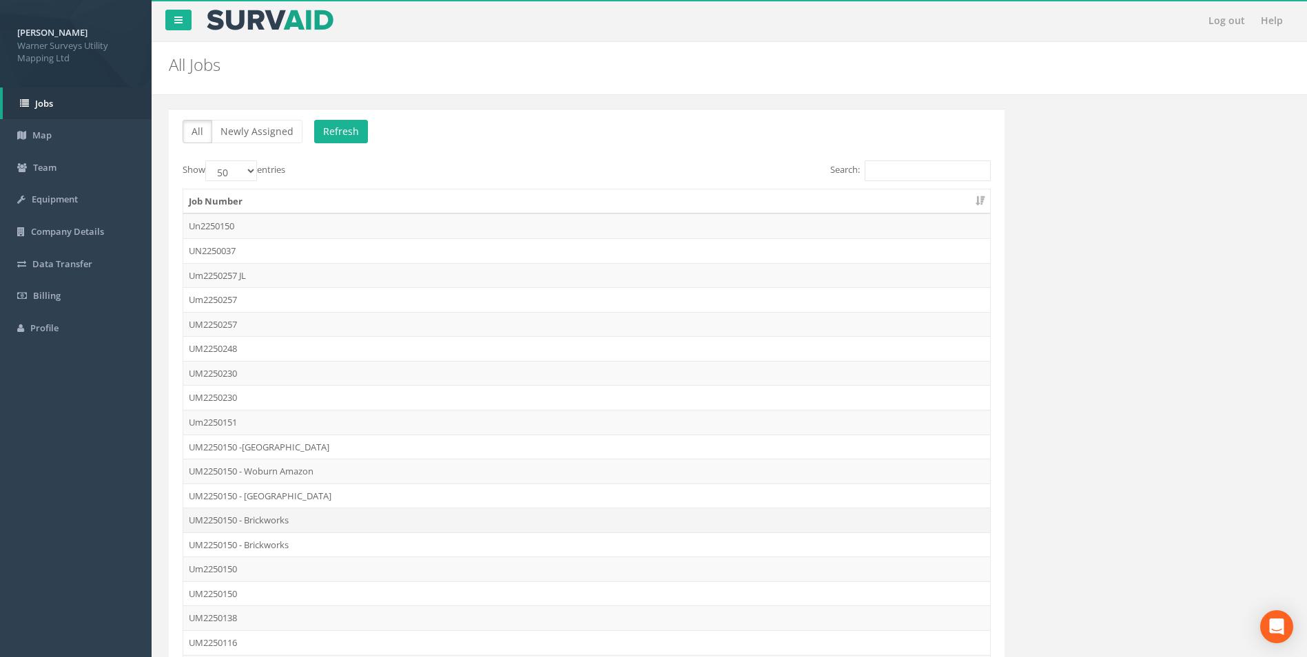
click at [267, 516] on td "UM2250150 - Brickworks" at bounding box center [586, 520] width 807 height 25
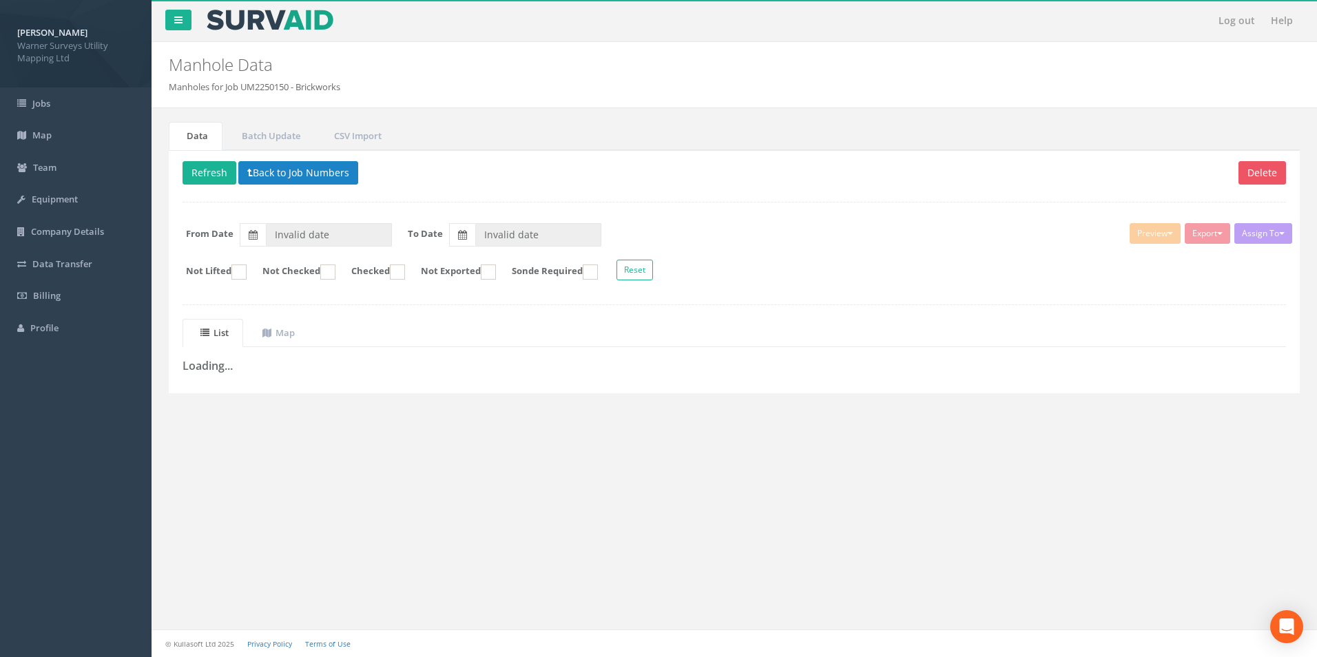
type input "[DATE]"
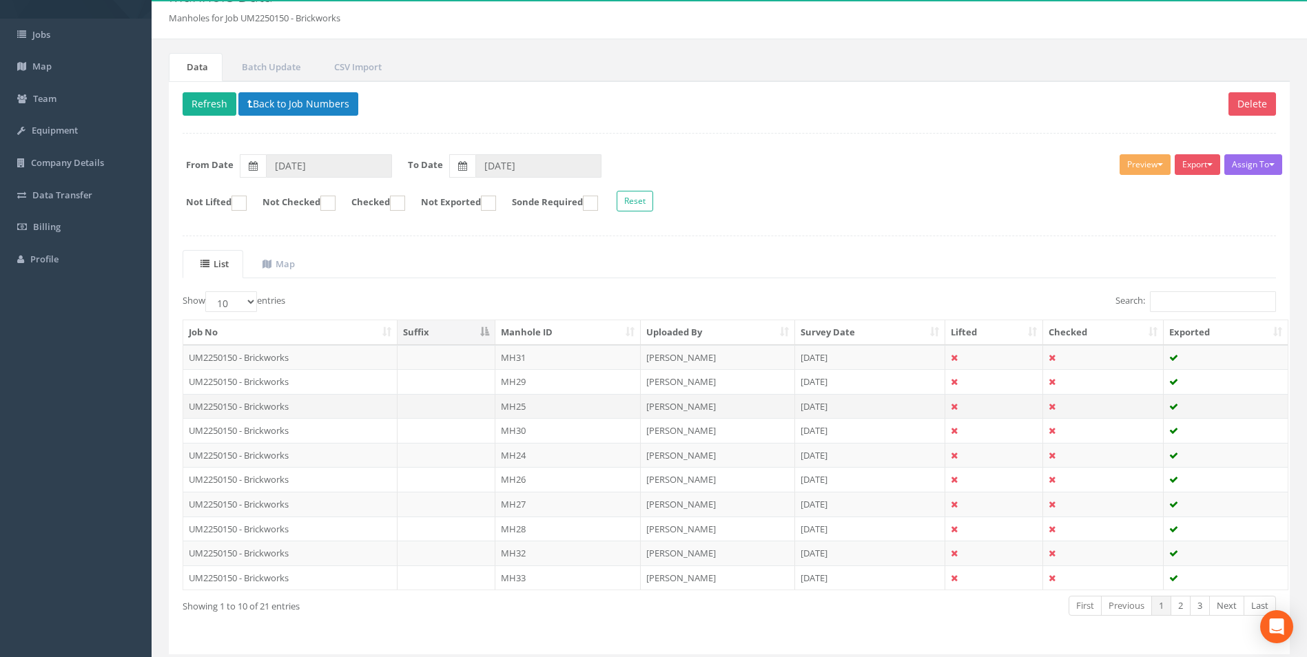
scroll to position [111, 0]
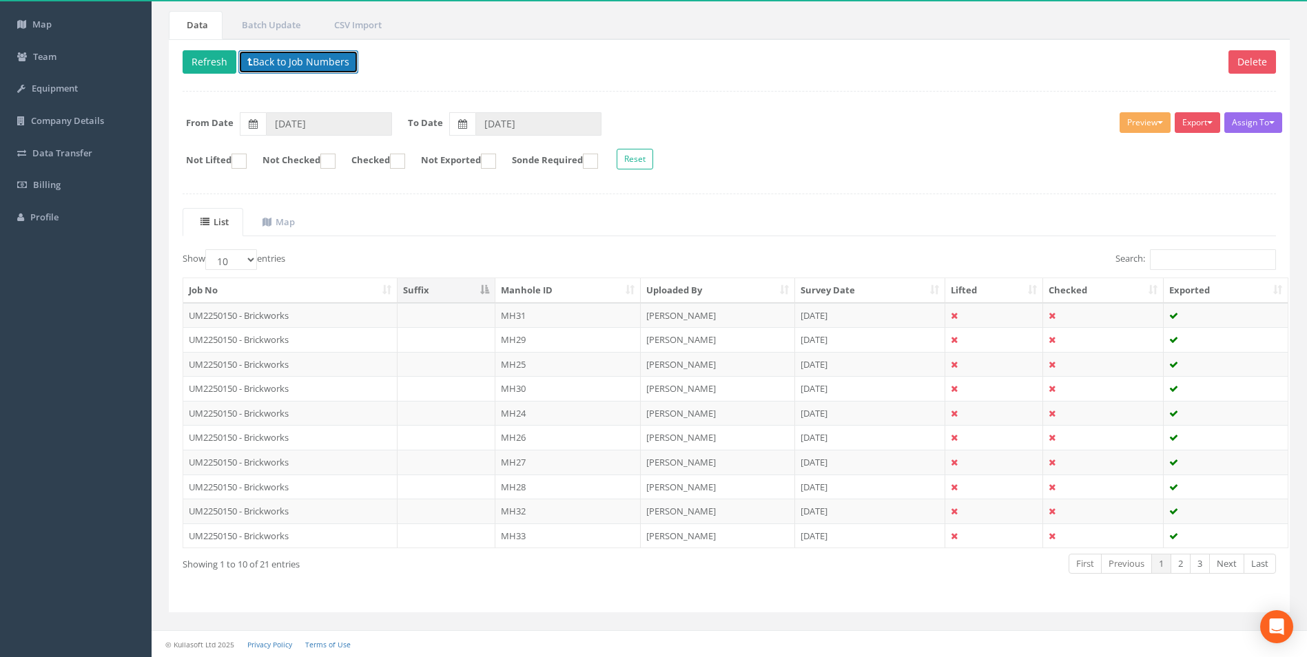
click at [265, 64] on button "Back to Job Numbers" at bounding box center [298, 61] width 120 height 23
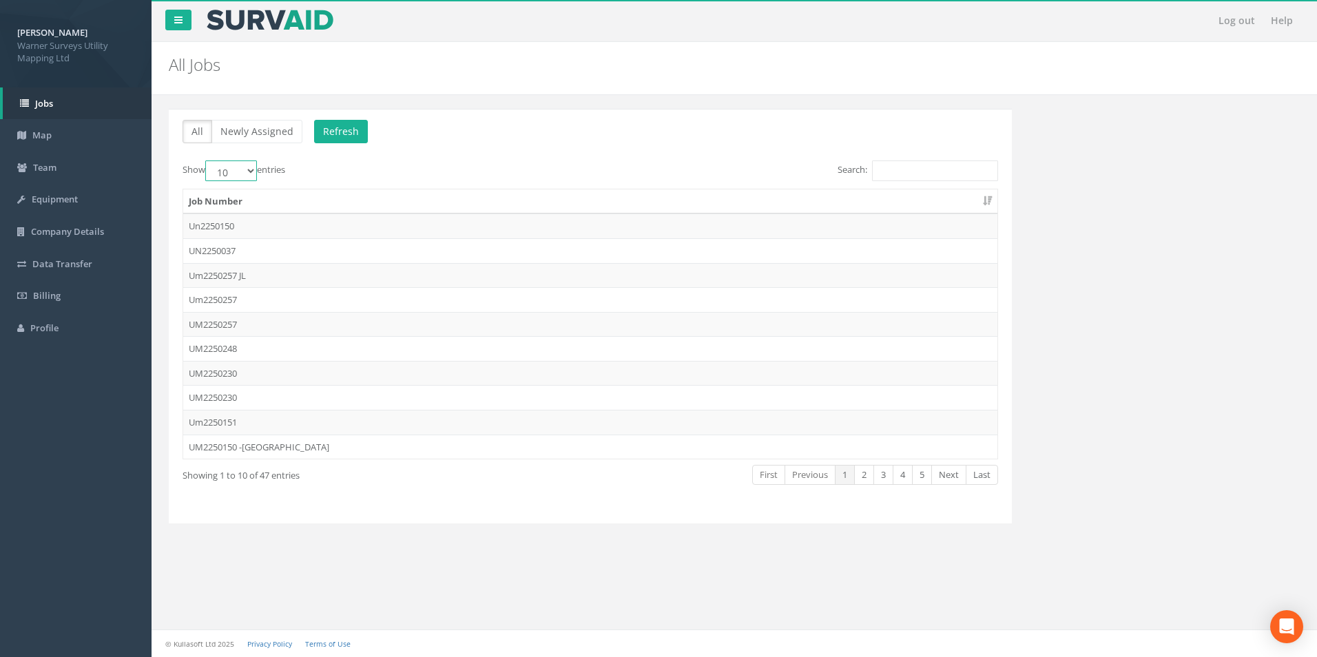
click at [242, 168] on select "10 25 50 100" at bounding box center [231, 170] width 52 height 21
select select "50"
click at [207, 160] on select "10 25 50 100" at bounding box center [231, 170] width 52 height 21
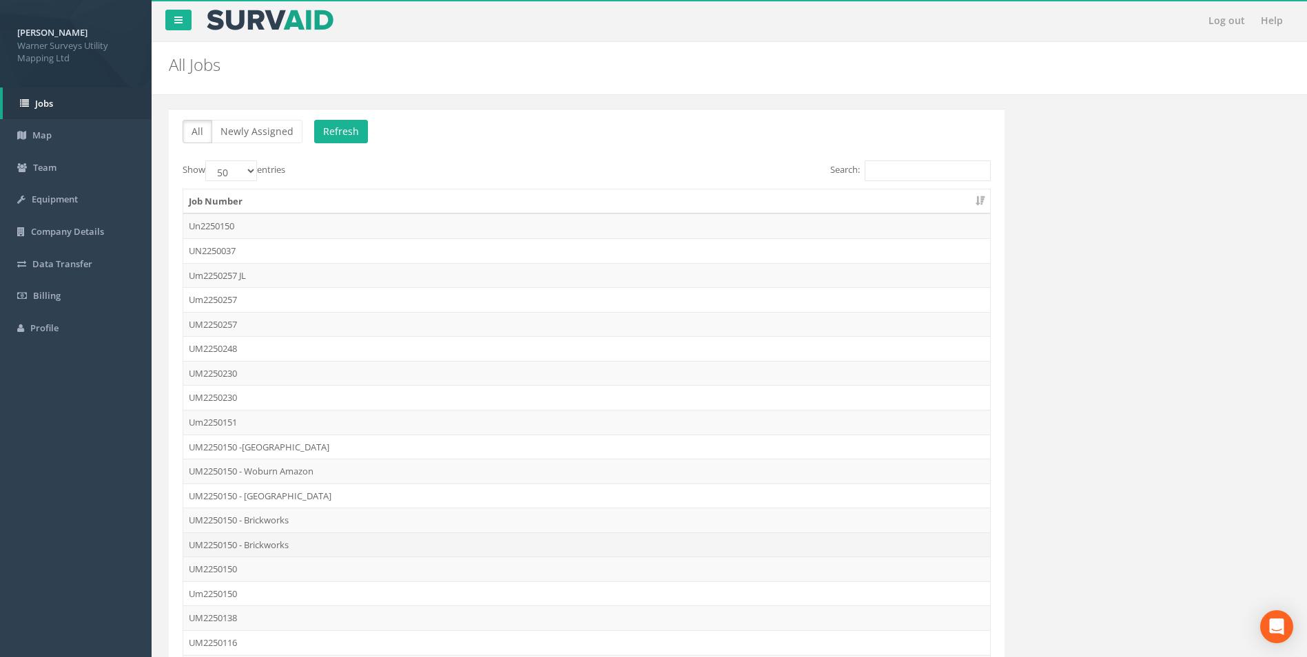
click at [273, 540] on td "UM2250150 - Brickworks" at bounding box center [586, 544] width 807 height 25
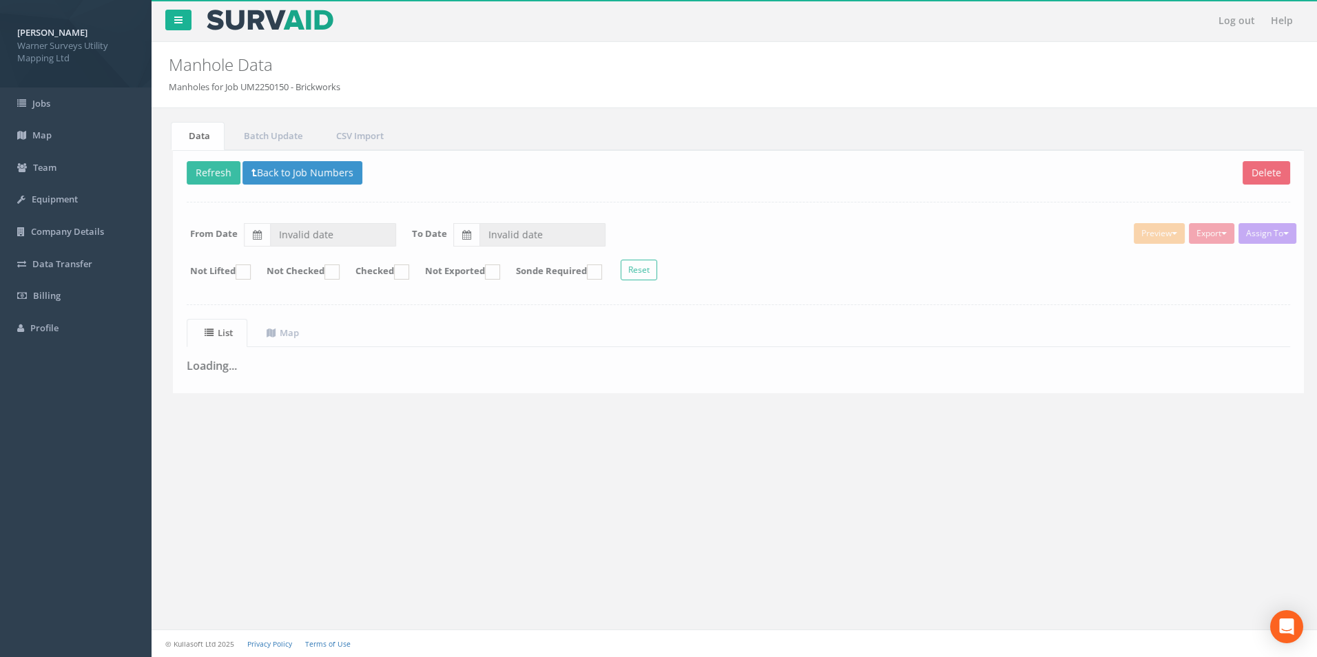
type input "[DATE]"
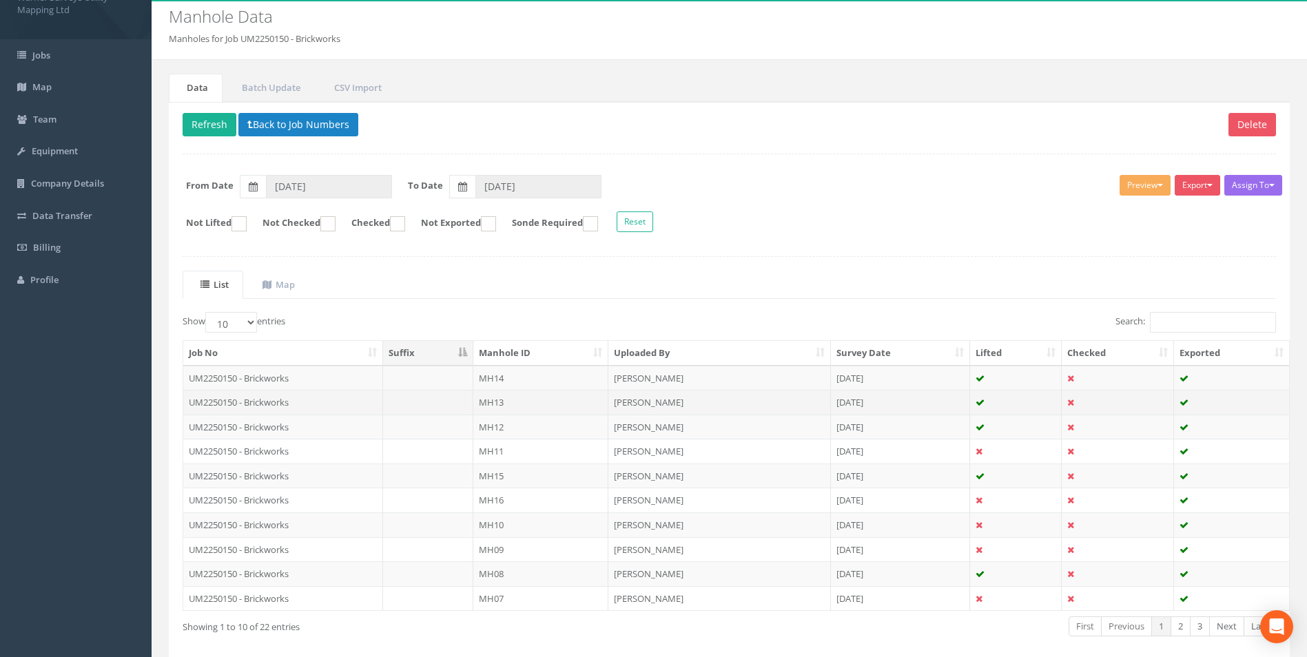
scroll to position [111, 0]
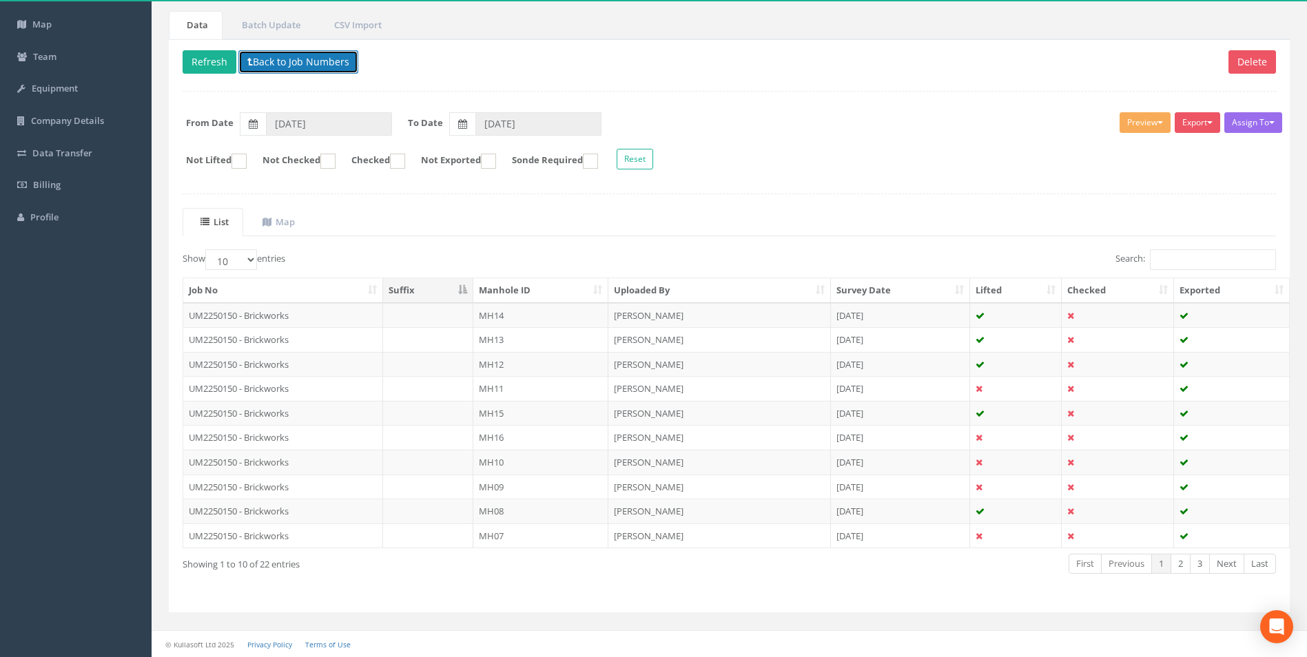
click at [259, 71] on button "Back to Job Numbers" at bounding box center [298, 61] width 120 height 23
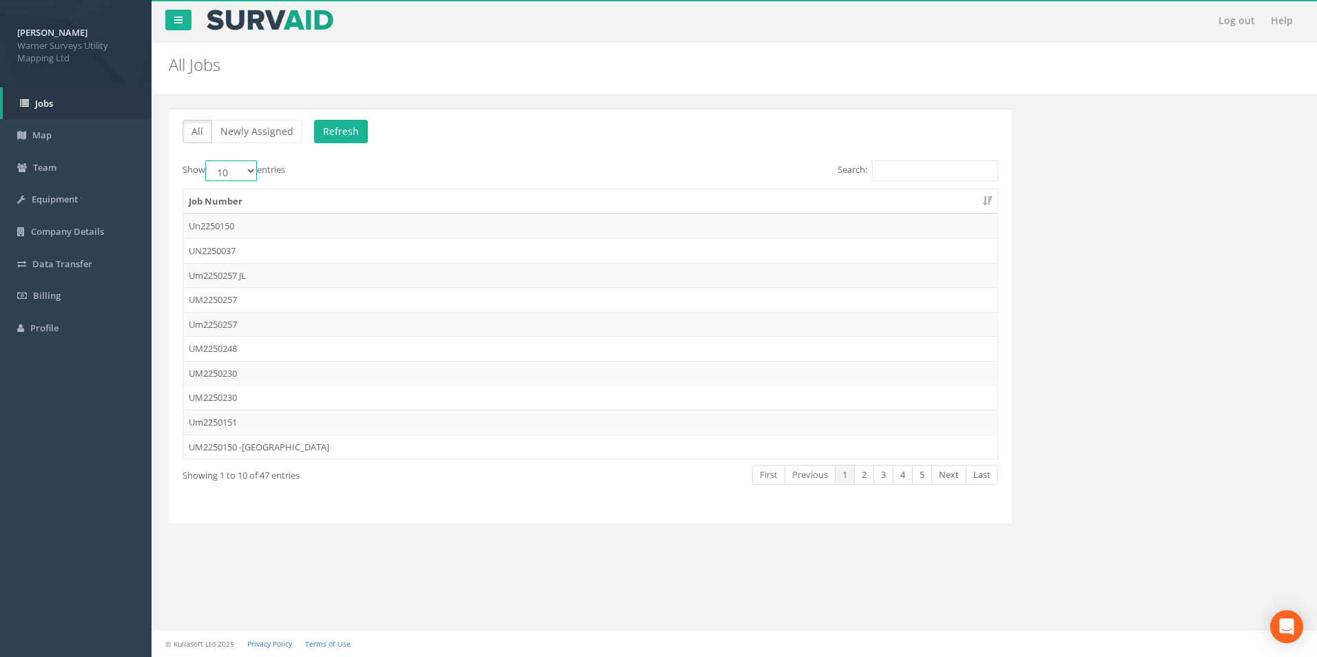
click at [240, 174] on select "10 25 50 100" at bounding box center [231, 170] width 52 height 21
select select "50"
click at [207, 160] on select "10 25 50 100" at bounding box center [231, 170] width 52 height 21
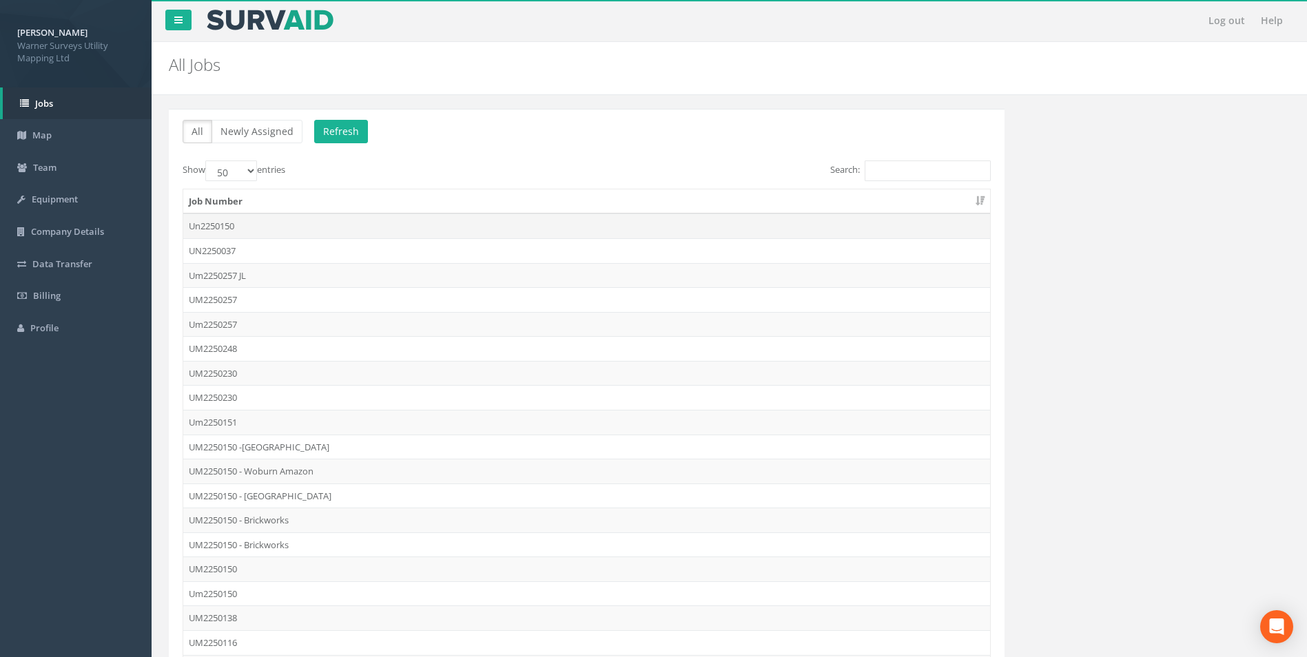
click at [225, 227] on td "Un2250150" at bounding box center [586, 226] width 807 height 25
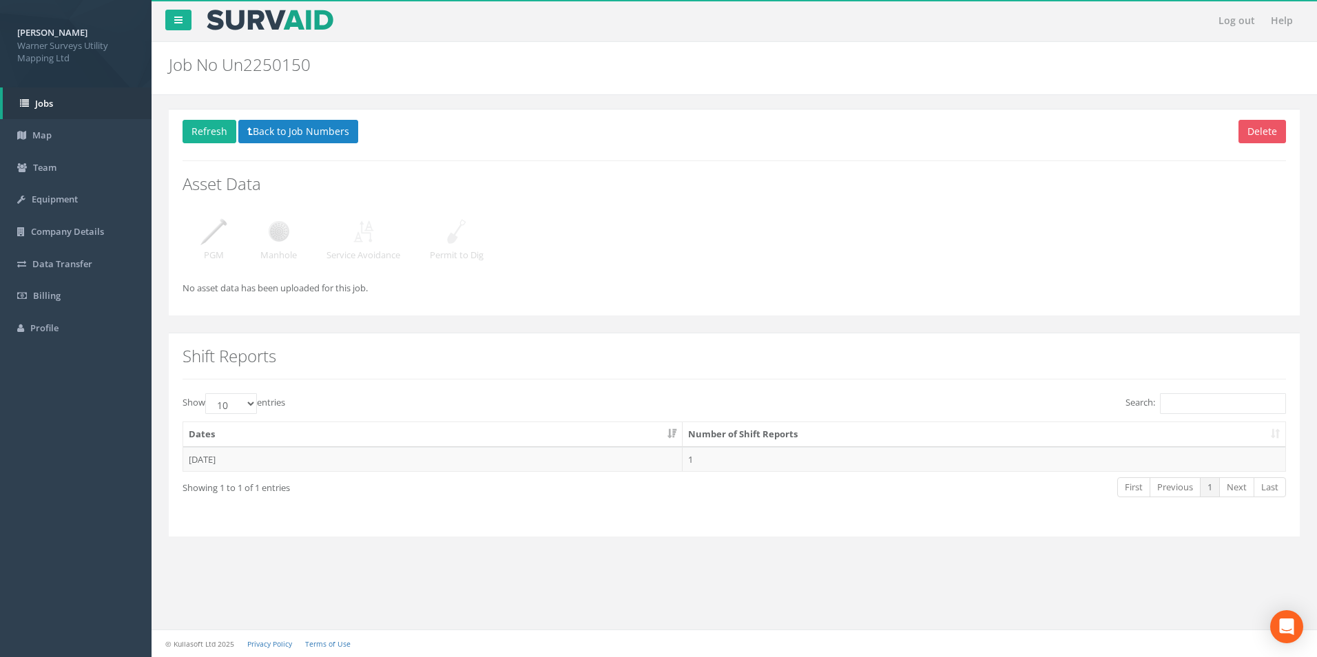
click at [278, 231] on img at bounding box center [279, 231] width 34 height 34
click at [279, 122] on button "Back to Job Numbers" at bounding box center [298, 131] width 120 height 23
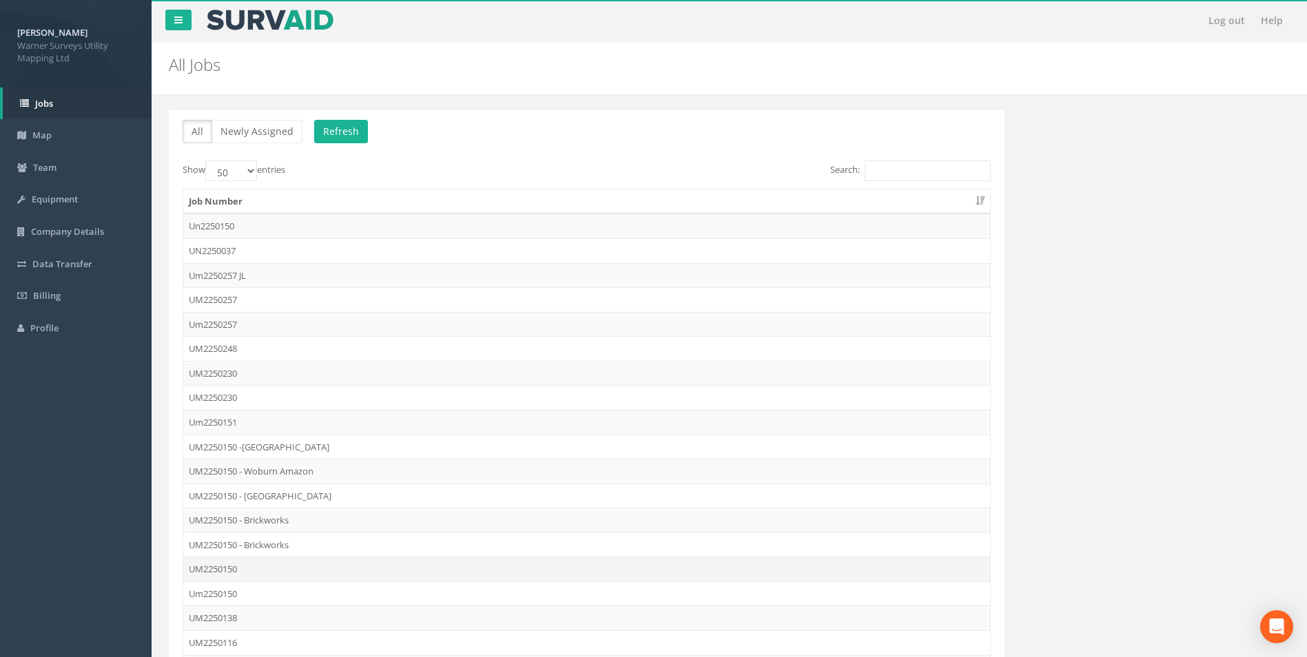
click at [234, 563] on td "UM2250150" at bounding box center [586, 568] width 807 height 25
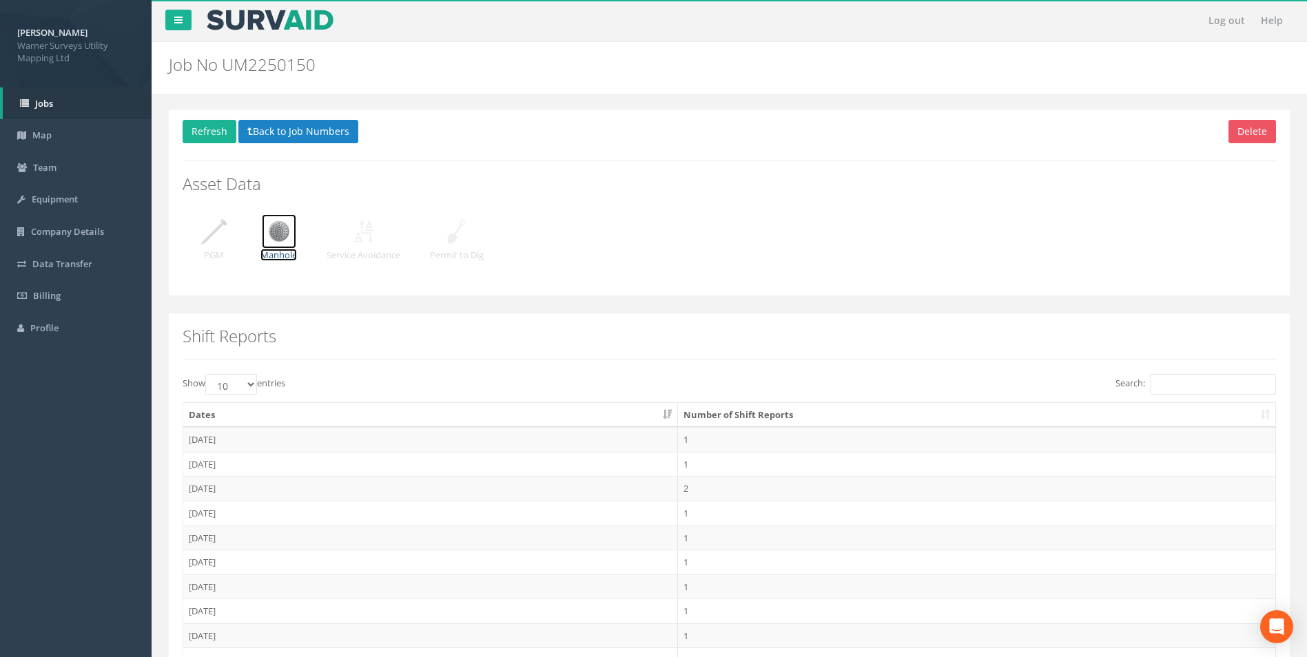
click at [284, 236] on img at bounding box center [279, 231] width 34 height 34
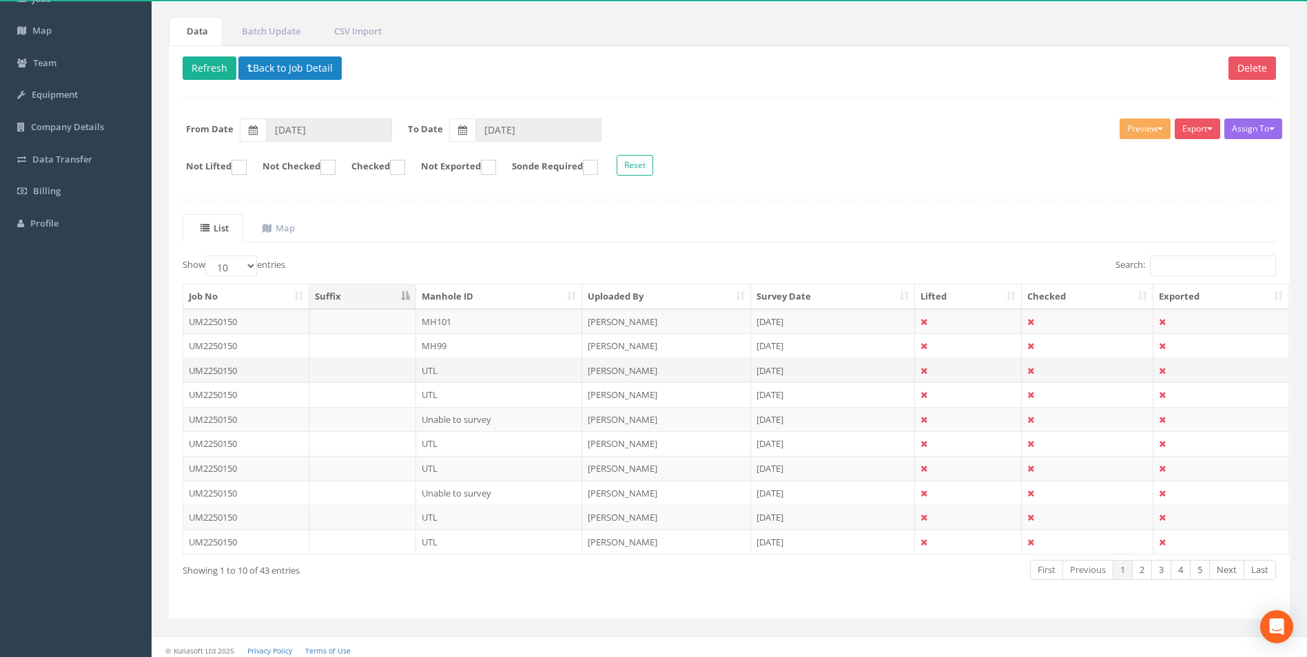
scroll to position [111, 0]
